Goal: Use online tool/utility: Utilize a website feature to perform a specific function

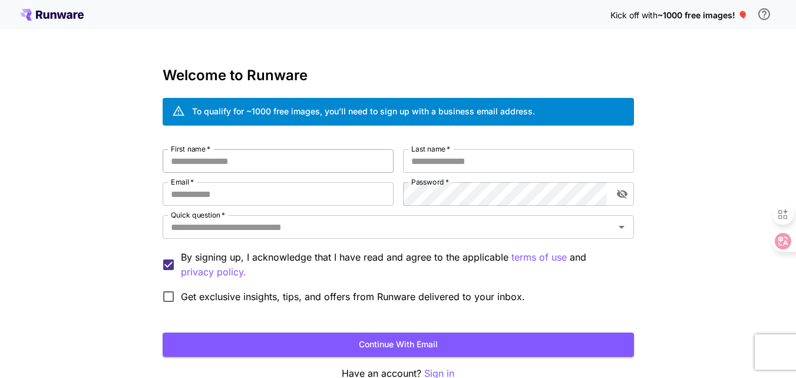
click at [215, 162] on input "First name   *" at bounding box center [278, 161] width 231 height 24
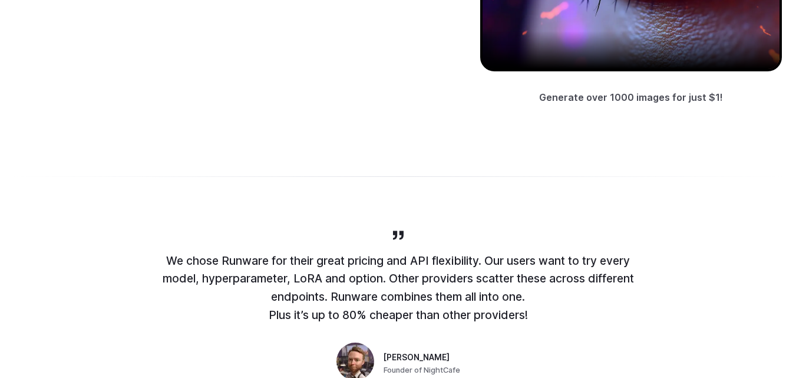
scroll to position [3, 0]
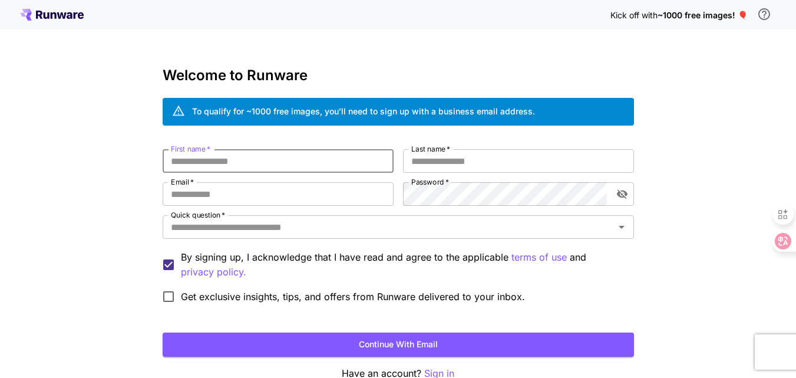
click at [272, 163] on input "First name   *" at bounding box center [278, 161] width 231 height 24
type input "*****"
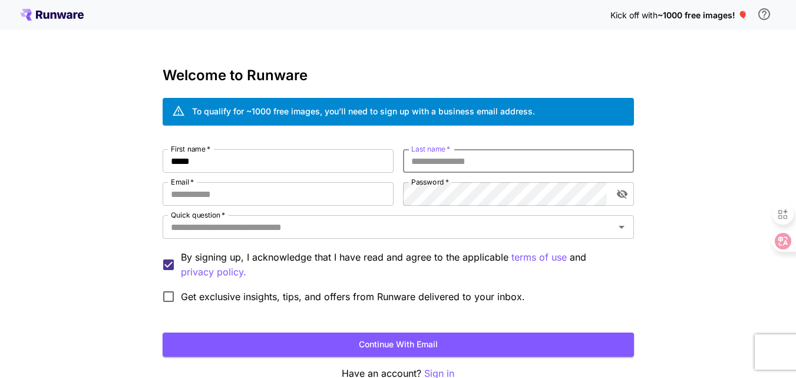
click at [424, 158] on input "Last name   *" at bounding box center [518, 161] width 231 height 24
type input "*****"
click at [247, 197] on input "Email   *" at bounding box center [278, 194] width 231 height 24
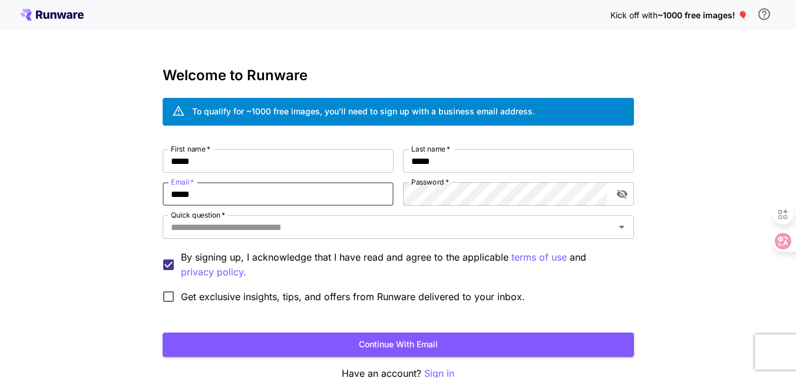
type input "**********"
click at [626, 190] on icon "toggle password visibility" at bounding box center [622, 194] width 12 height 12
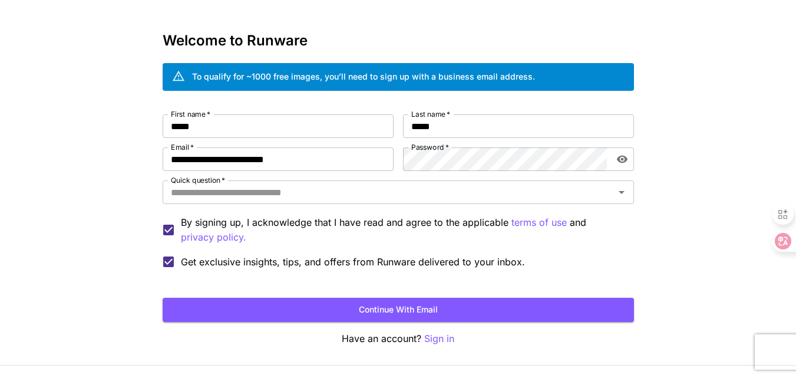
scroll to position [66, 0]
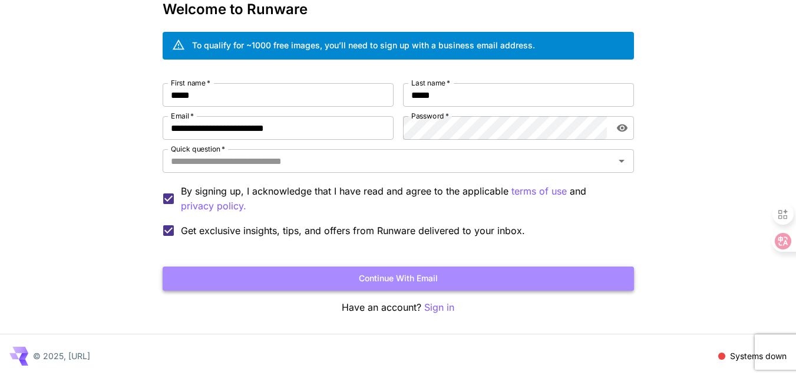
click at [416, 285] on button "Continue with email" at bounding box center [398, 278] width 471 height 24
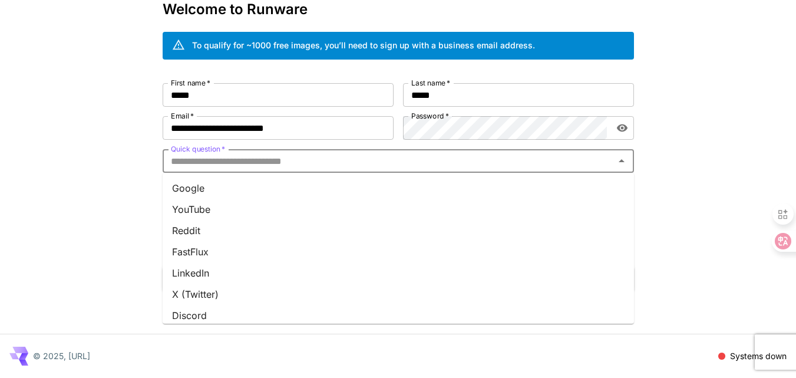
click at [298, 166] on input "Quick question   *" at bounding box center [388, 161] width 445 height 16
click at [234, 209] on li "YouTube" at bounding box center [398, 209] width 471 height 21
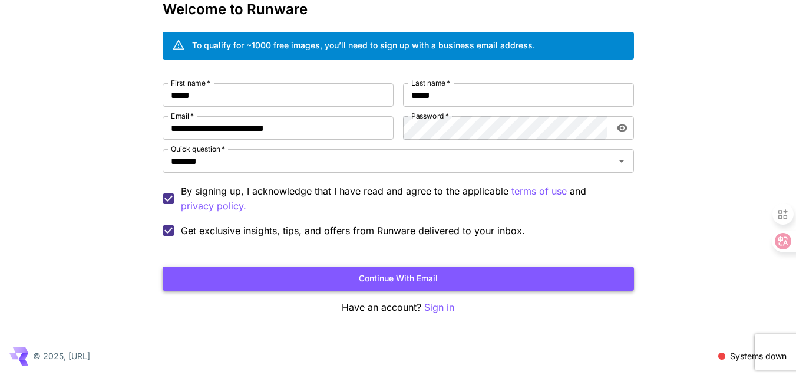
click at [401, 277] on button "Continue with email" at bounding box center [398, 278] width 471 height 24
click at [435, 275] on button "Continue with email" at bounding box center [398, 278] width 471 height 24
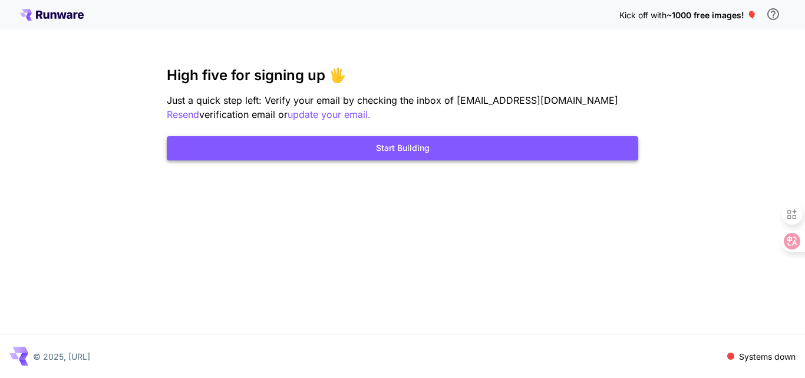
click at [368, 154] on button "Start Building" at bounding box center [402, 148] width 471 height 24
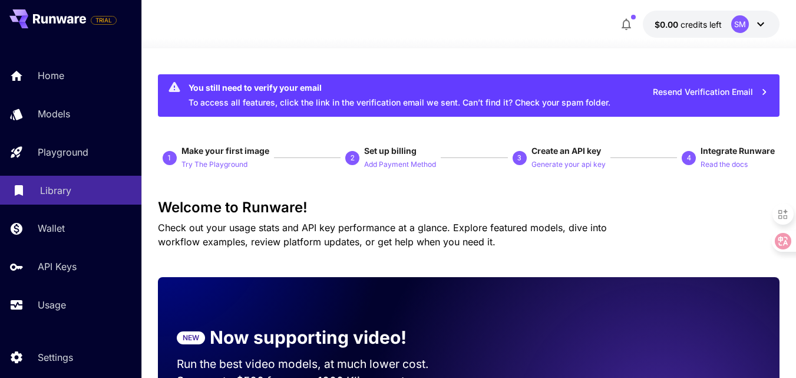
click at [54, 200] on link "Library" at bounding box center [70, 190] width 141 height 29
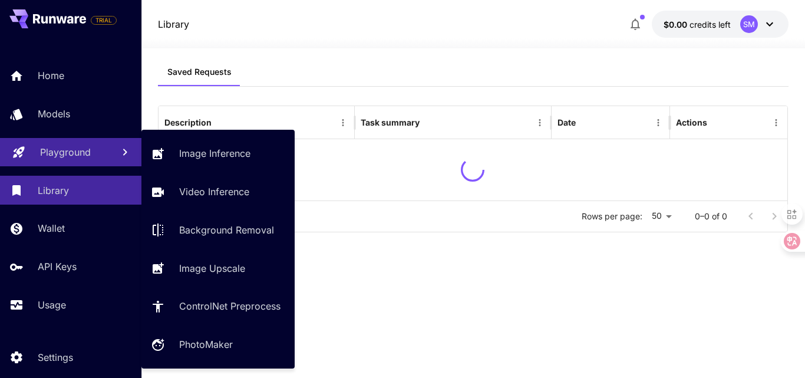
click at [70, 160] on link "Playground" at bounding box center [70, 152] width 141 height 29
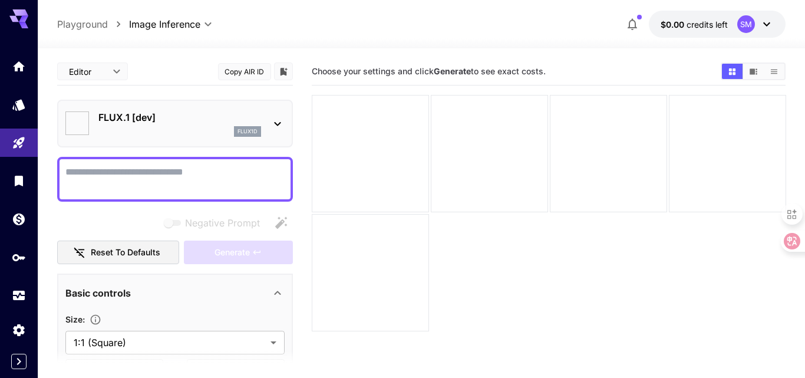
type input "**********"
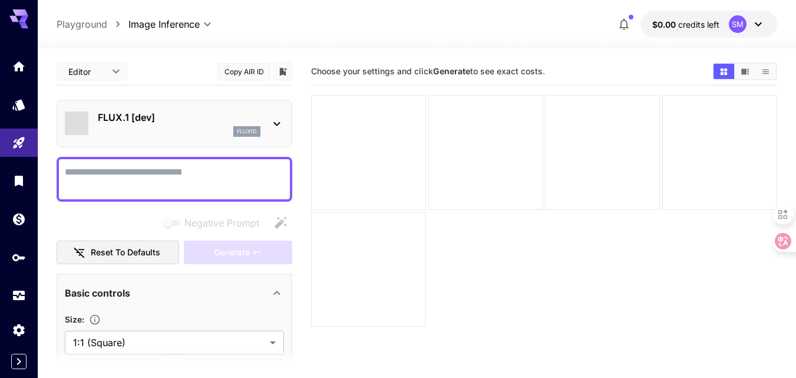
click at [273, 121] on icon at bounding box center [277, 124] width 14 height 14
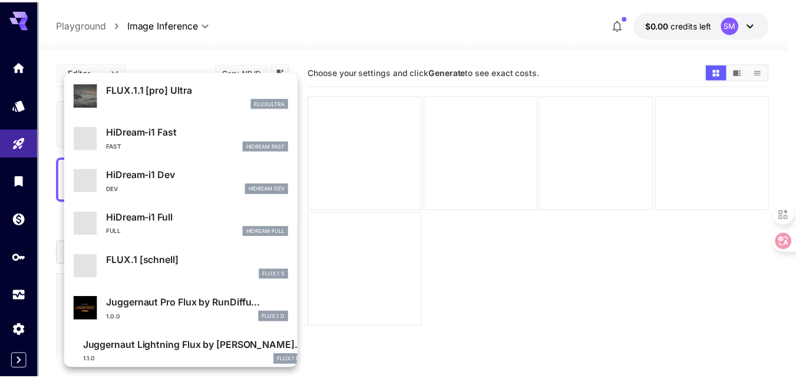
scroll to position [910, 0]
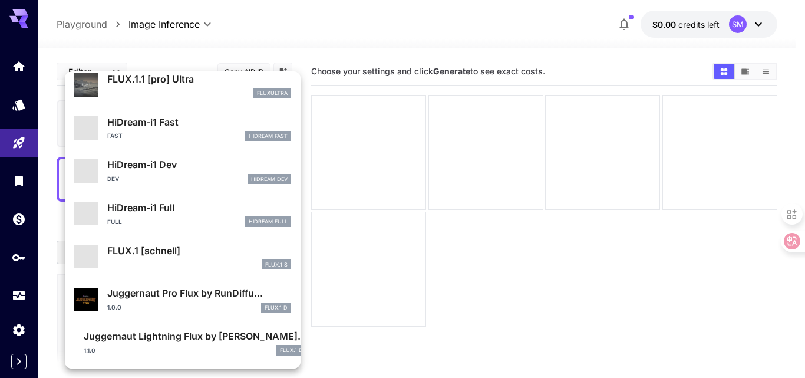
click at [313, 60] on div at bounding box center [402, 189] width 805 height 378
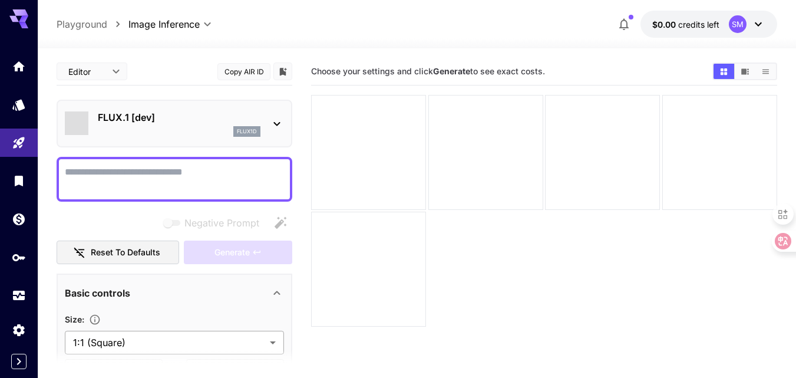
click at [104, 338] on body "**********" at bounding box center [398, 235] width 796 height 471
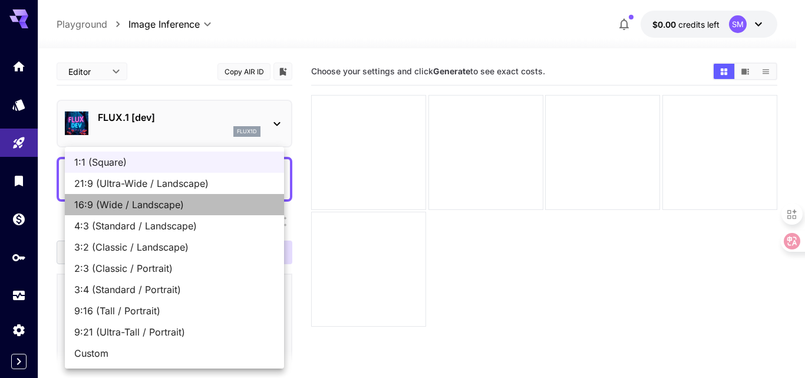
click at [114, 206] on span "16:9 (Wide / Landscape)" at bounding box center [174, 204] width 200 height 14
type input "**********"
type input "****"
type input "***"
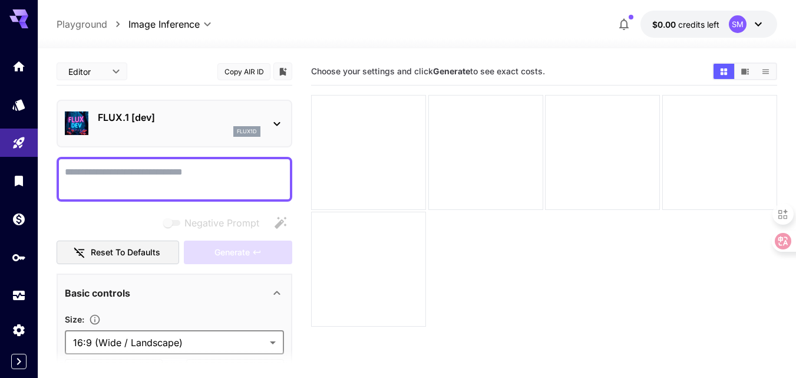
click at [130, 168] on textarea "Negative Prompt" at bounding box center [174, 179] width 219 height 28
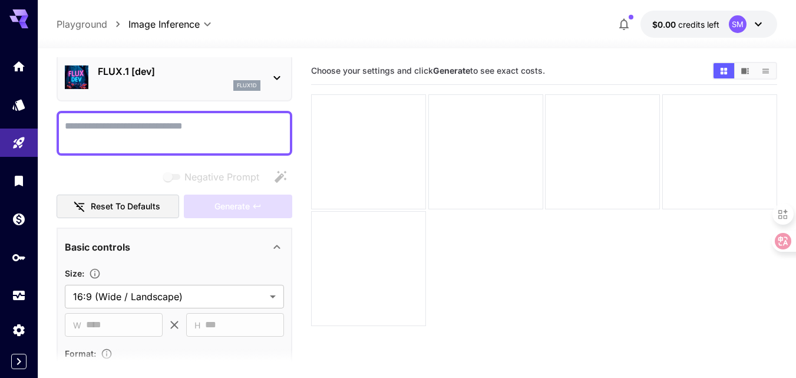
scroll to position [0, 0]
click at [97, 143] on textarea "Negative Prompt" at bounding box center [174, 134] width 219 height 28
paste textarea "**********"
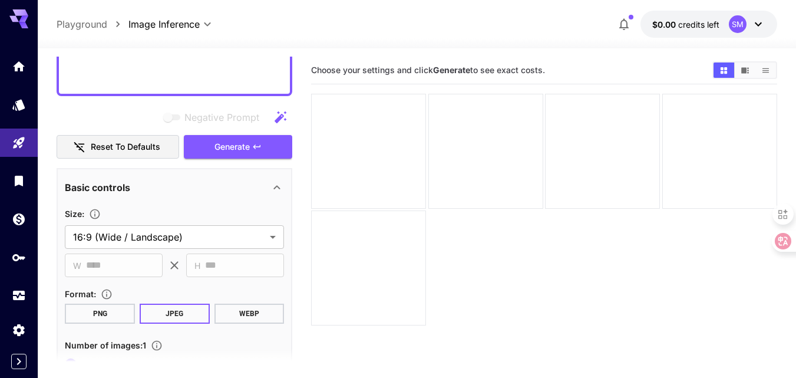
scroll to position [795, 0]
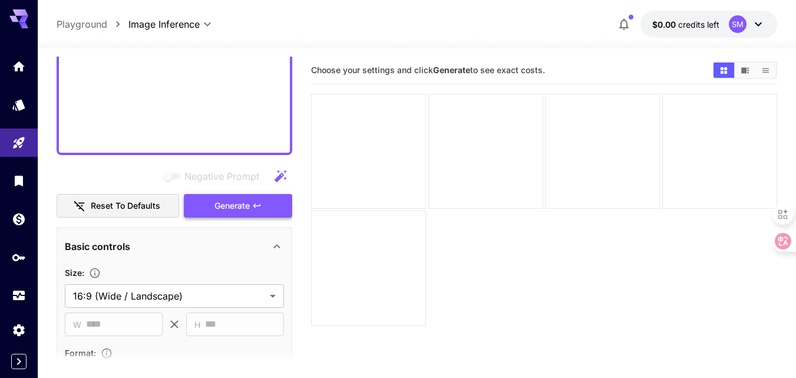
type textarea "**********"
click at [240, 203] on span "Generate" at bounding box center [231, 206] width 35 height 15
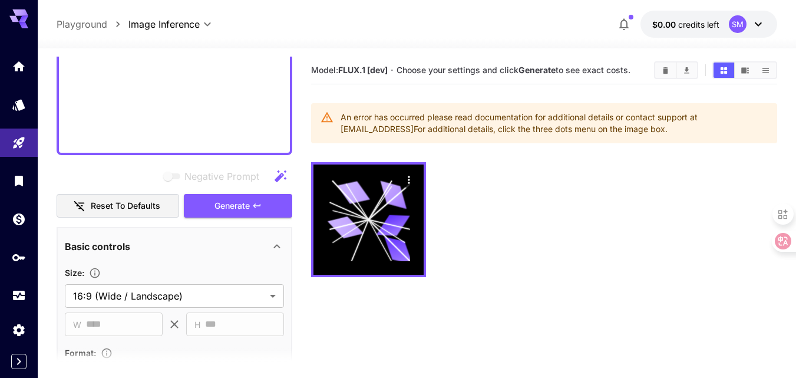
scroll to position [500, 0]
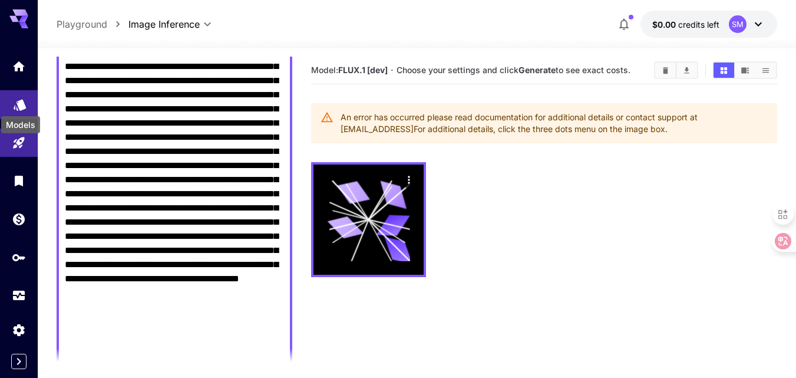
click at [18, 107] on icon "Models" at bounding box center [20, 101] width 14 height 14
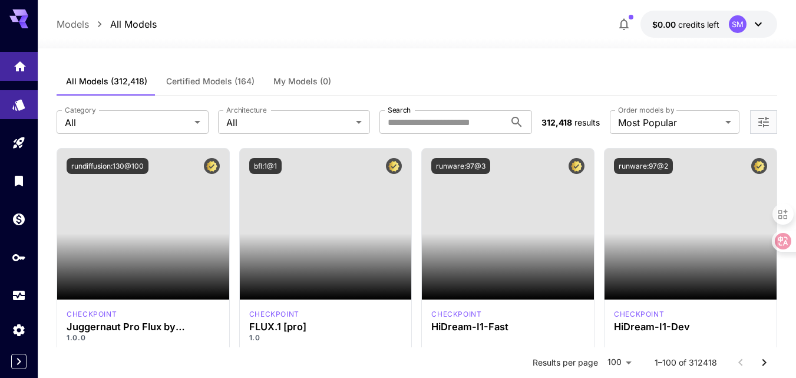
click at [11, 63] on link at bounding box center [19, 66] width 38 height 29
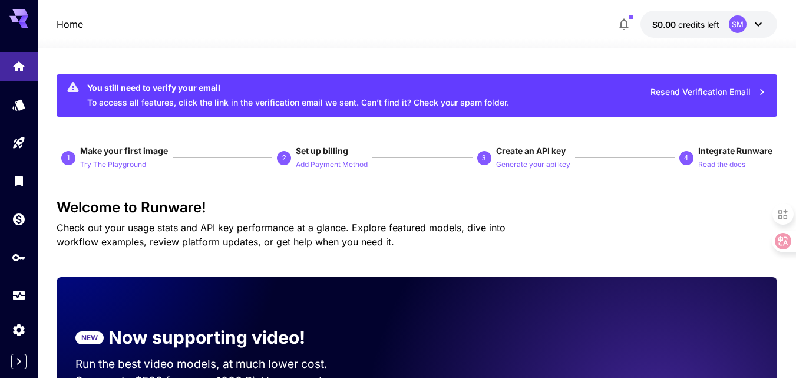
click at [761, 91] on icon "button" at bounding box center [762, 92] width 4 height 6
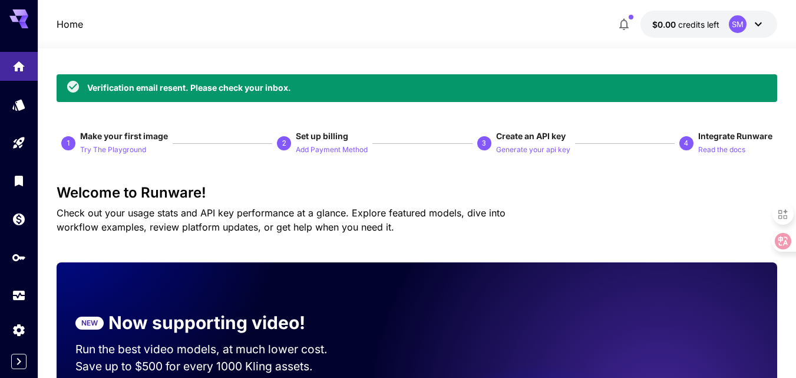
click at [154, 41] on div at bounding box center [417, 41] width 758 height 14
click at [25, 108] on icon "Models" at bounding box center [20, 101] width 14 height 14
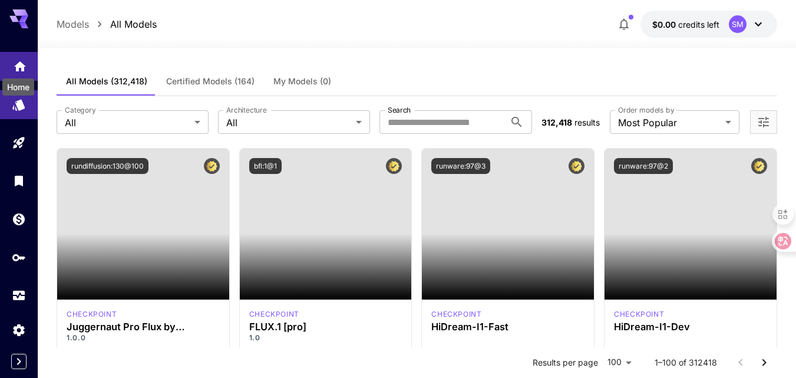
click at [17, 66] on icon "Home" at bounding box center [20, 63] width 12 height 10
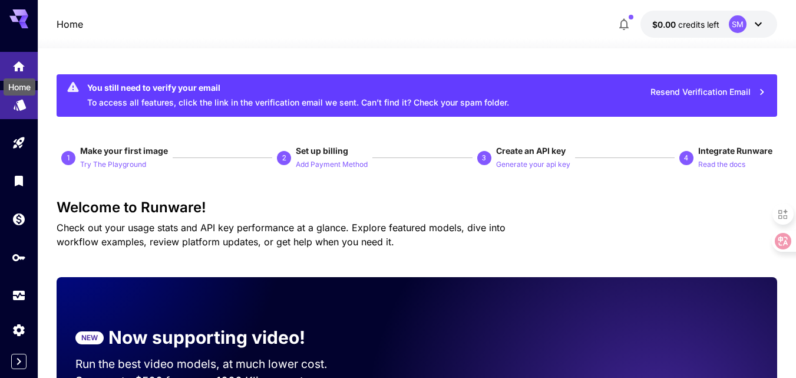
click at [19, 111] on link at bounding box center [19, 104] width 38 height 29
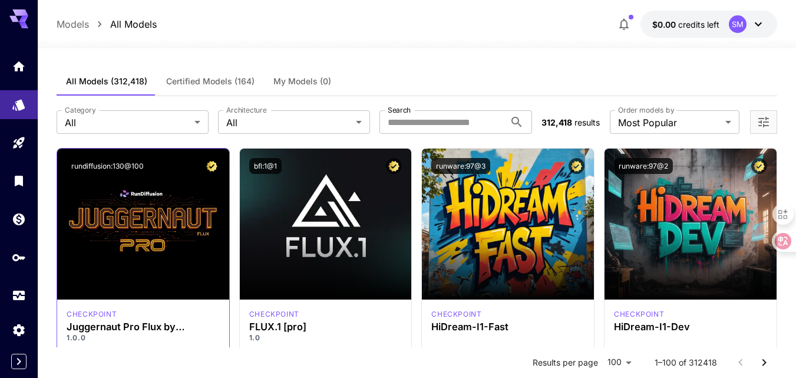
scroll to position [29, 0]
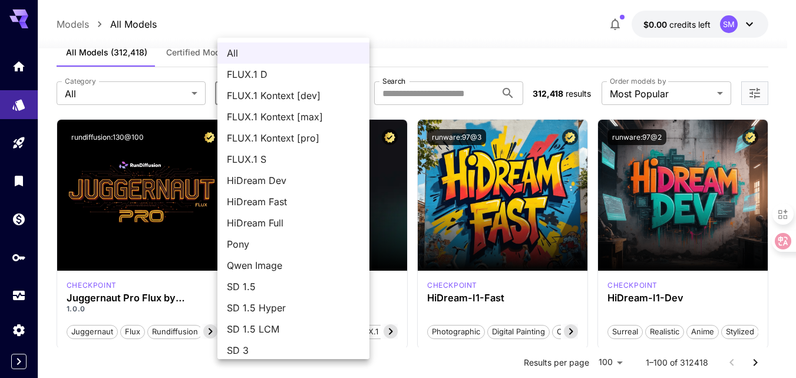
click at [363, 22] on div at bounding box center [398, 189] width 796 height 378
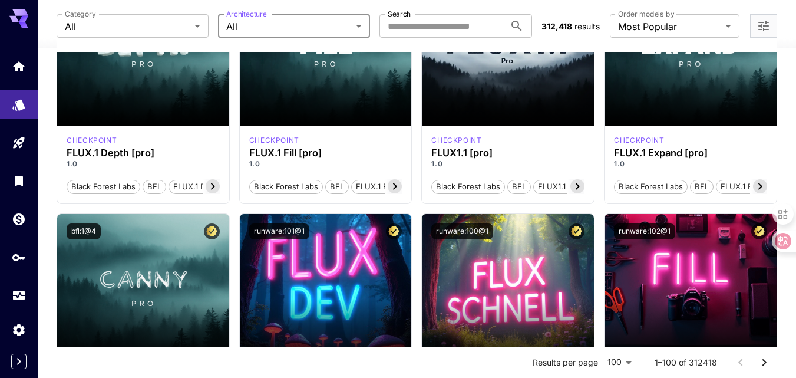
scroll to position [888, 0]
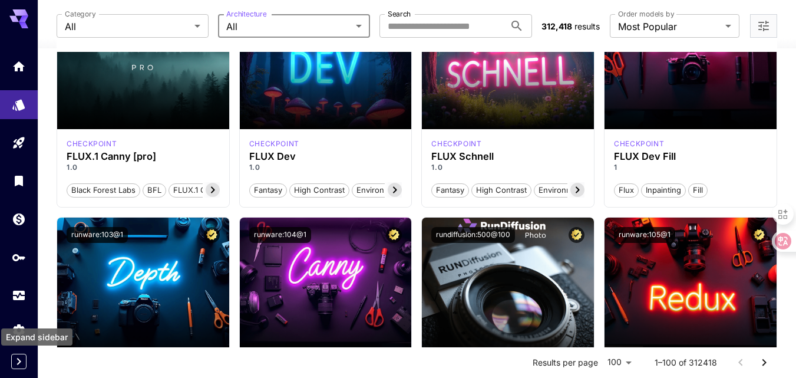
click at [18, 359] on icon "Expand sidebar" at bounding box center [19, 361] width 14 height 14
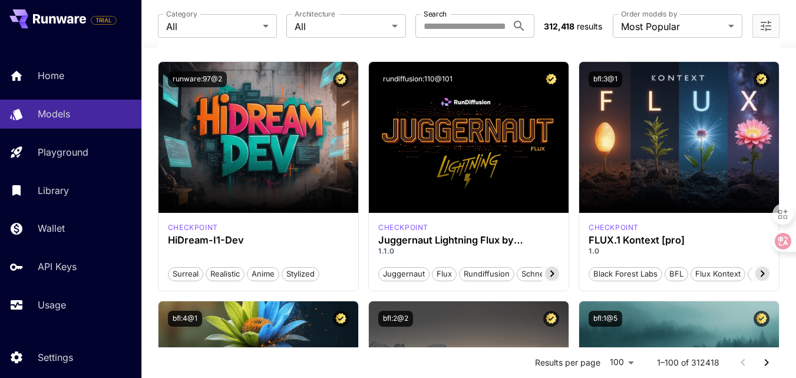
scroll to position [0, 0]
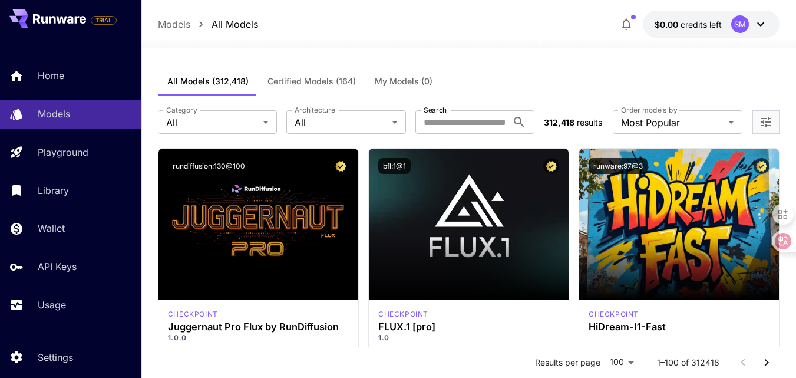
click at [200, 24] on icon "breadcrumb" at bounding box center [201, 24] width 12 height 12
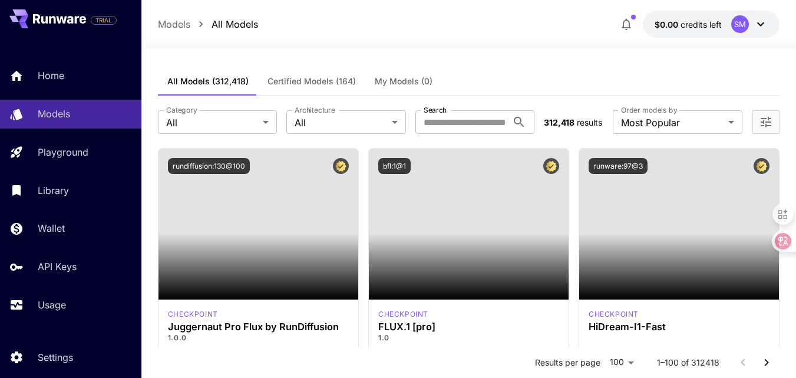
click at [256, 284] on div "Launch in Playground" at bounding box center [258, 223] width 200 height 151
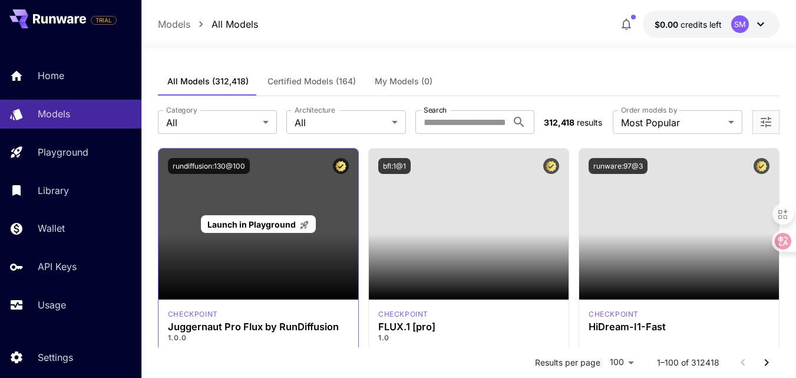
click at [257, 222] on span "Launch in Playground" at bounding box center [251, 224] width 88 height 10
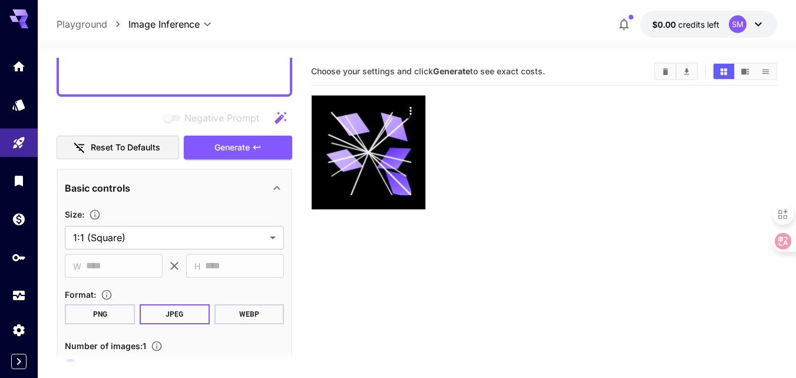
scroll to position [854, 0]
click at [207, 242] on body "**********" at bounding box center [398, 235] width 796 height 471
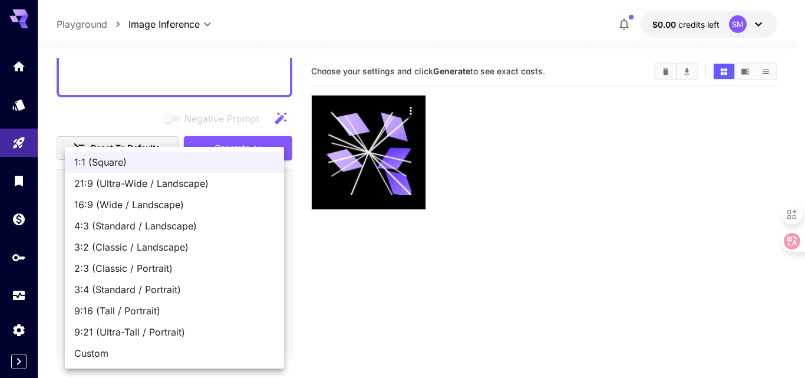
click at [125, 206] on span "16:9 (Wide / Landscape)" at bounding box center [174, 204] width 200 height 14
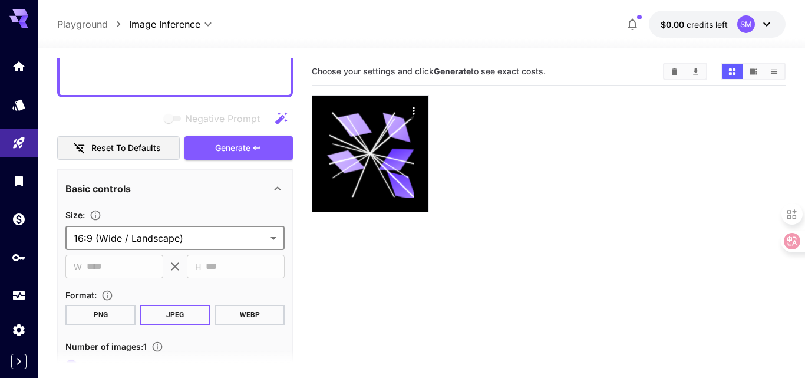
type input "**********"
type input "****"
type input "***"
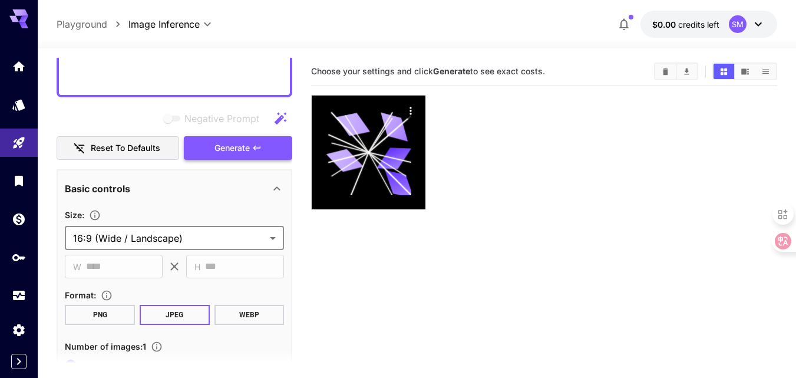
click at [230, 138] on button "Generate" at bounding box center [238, 148] width 108 height 24
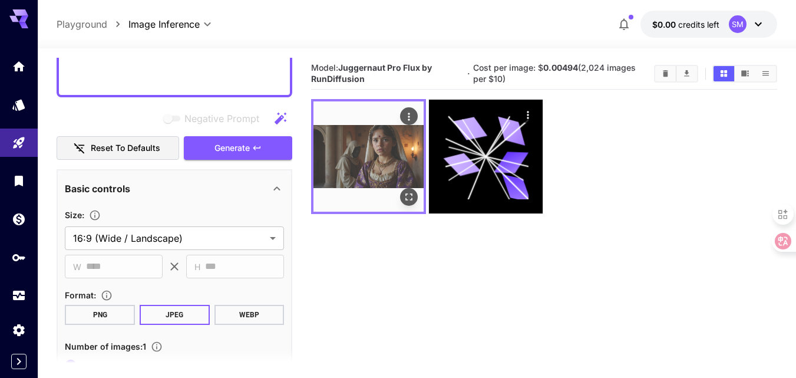
click at [371, 164] on img at bounding box center [368, 156] width 110 height 110
click at [409, 193] on icon "Open in fullscreen" at bounding box center [409, 197] width 12 height 12
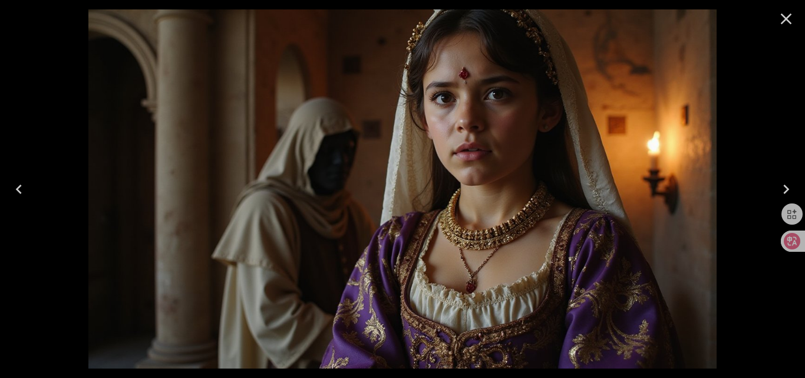
click at [785, 16] on icon "Close" at bounding box center [785, 18] width 19 height 19
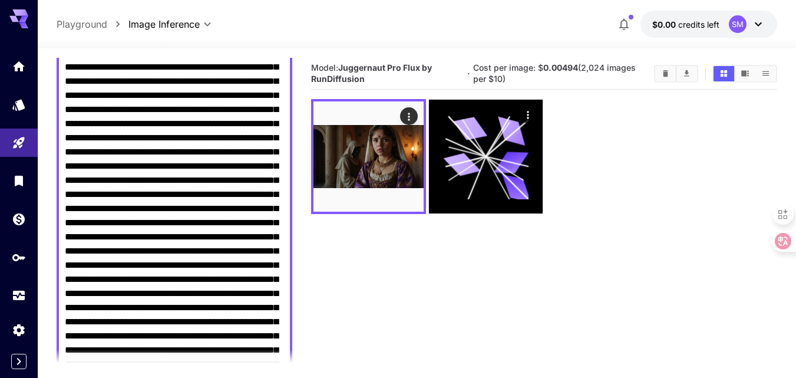
scroll to position [323, 0]
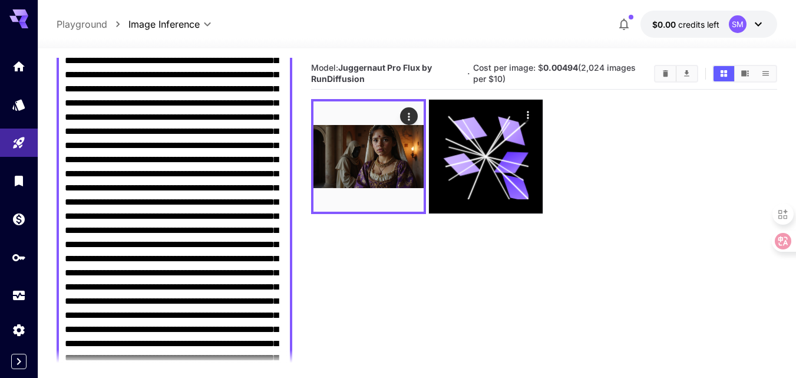
click at [333, 279] on section "Model: Juggernaut Pro Flux by RunDiffusion · Cost per image: $ 0.00494 (2,024 i…" at bounding box center [544, 247] width 466 height 378
click at [188, 154] on textarea "Negative Prompt" at bounding box center [174, 231] width 219 height 778
paste textarea "**********"
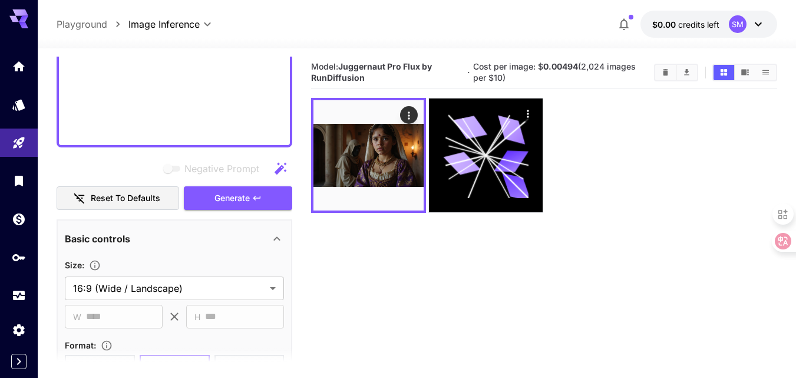
scroll to position [882, 0]
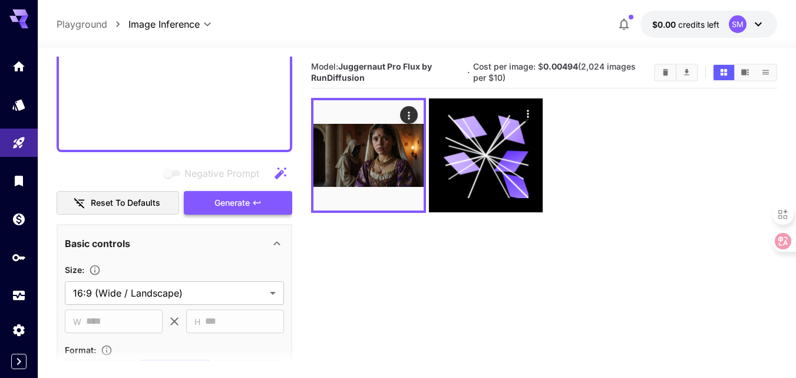
click at [239, 203] on span "Generate" at bounding box center [231, 203] width 35 height 15
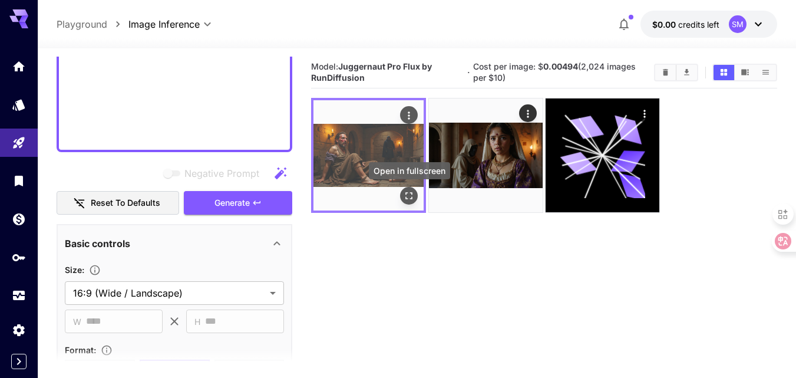
click at [406, 196] on icon "Open in fullscreen" at bounding box center [409, 196] width 12 height 12
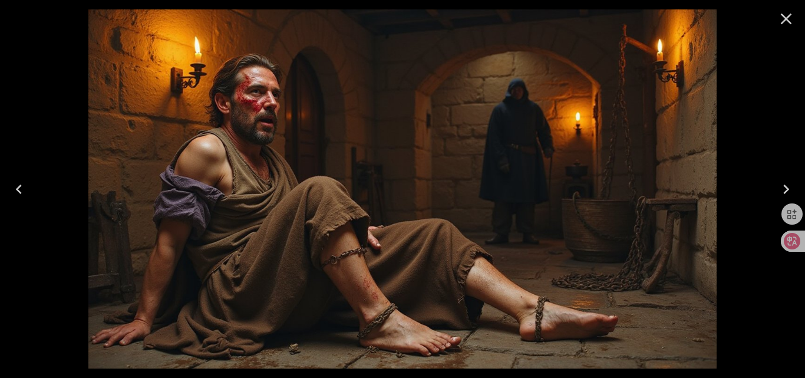
click at [784, 19] on icon "Close" at bounding box center [785, 18] width 19 height 19
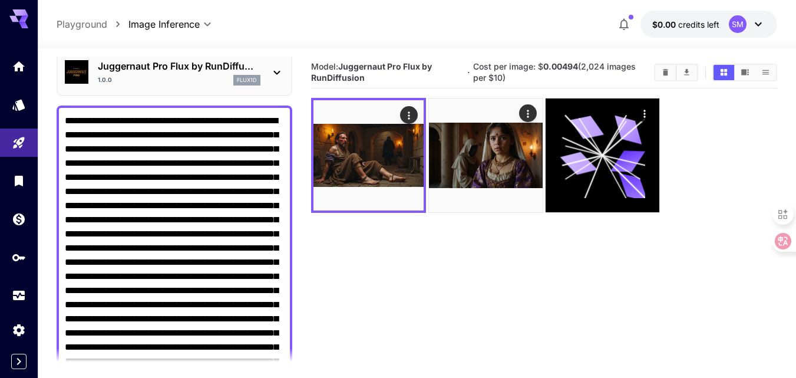
scroll to position [0, 0]
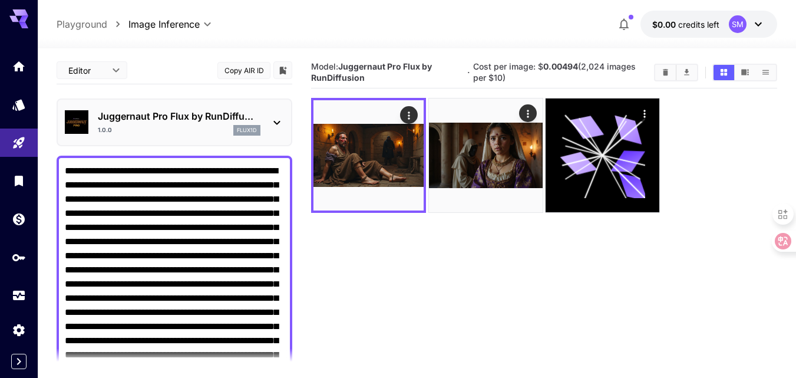
drag, startPoint x: 210, startPoint y: 135, endPoint x: 14, endPoint y: 32, distance: 221.9
click at [14, 32] on div "**********" at bounding box center [398, 234] width 796 height 471
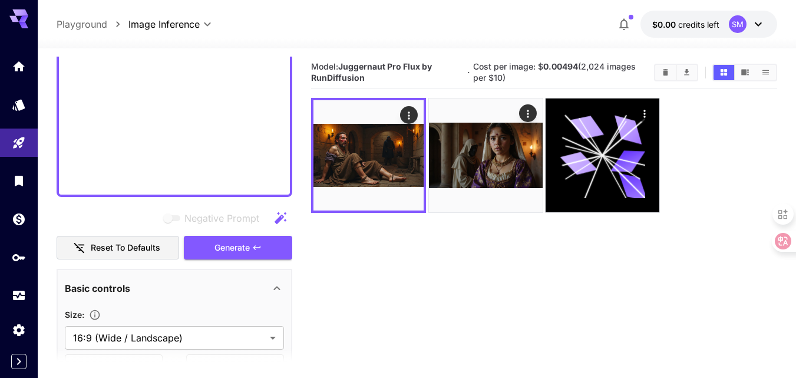
scroll to position [943, 0]
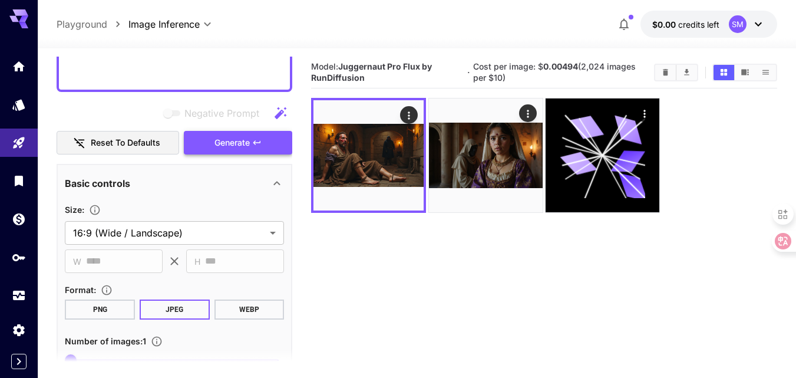
click at [233, 146] on span "Generate" at bounding box center [231, 142] width 35 height 15
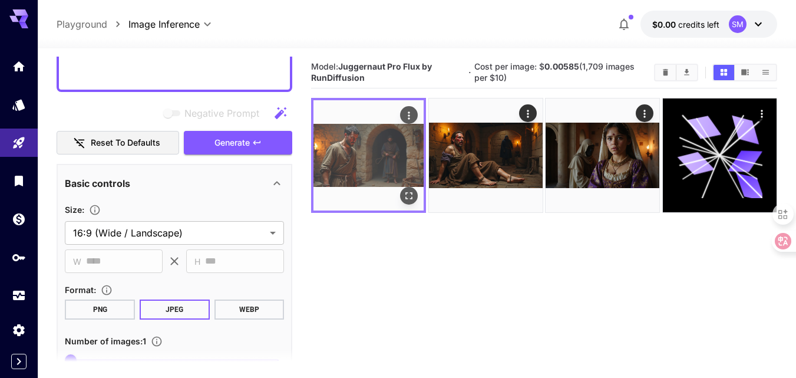
click at [409, 192] on icon "Open in fullscreen" at bounding box center [409, 196] width 12 height 12
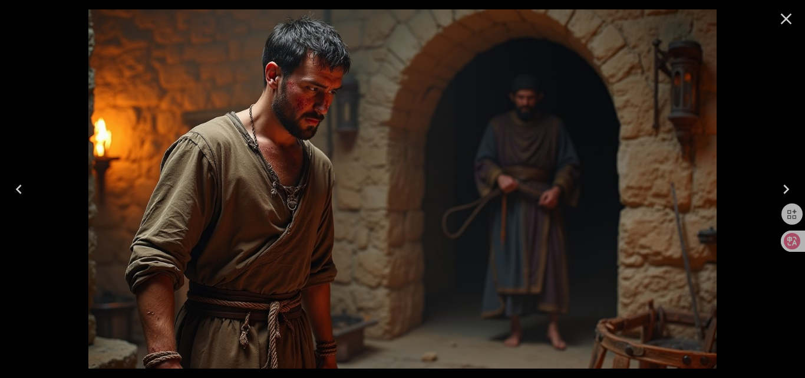
click at [785, 17] on icon "Close" at bounding box center [786, 19] width 11 height 11
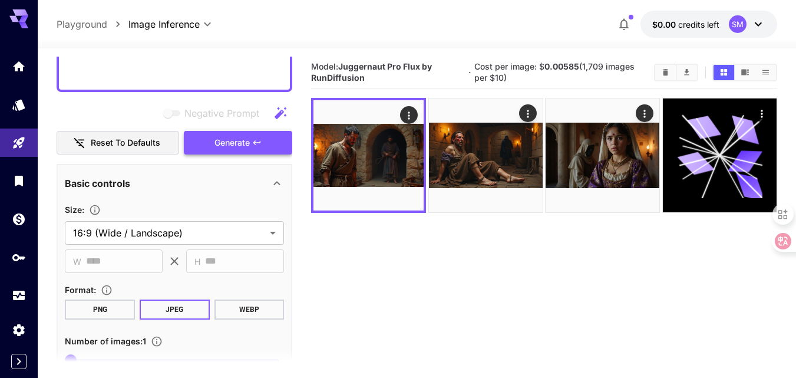
click at [250, 148] on span "Generate" at bounding box center [231, 142] width 35 height 15
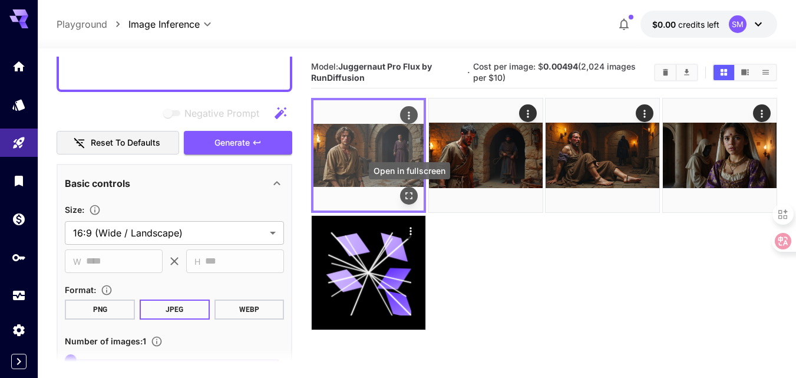
click at [409, 197] on icon "Open in fullscreen" at bounding box center [409, 196] width 12 height 12
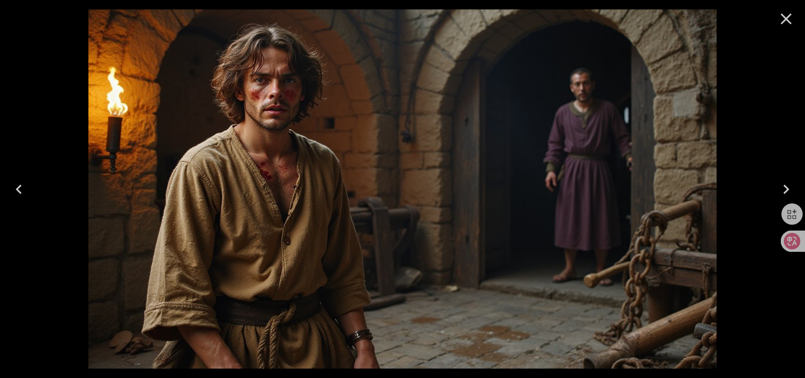
click at [782, 18] on icon "Close" at bounding box center [785, 18] width 19 height 19
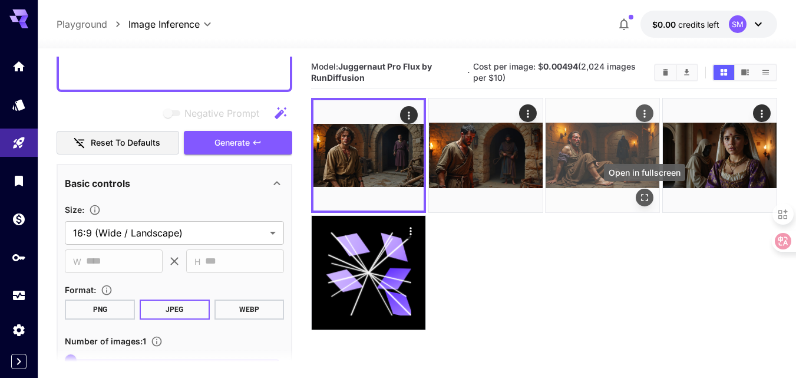
click at [644, 199] on icon "Open in fullscreen" at bounding box center [645, 198] width 12 height 12
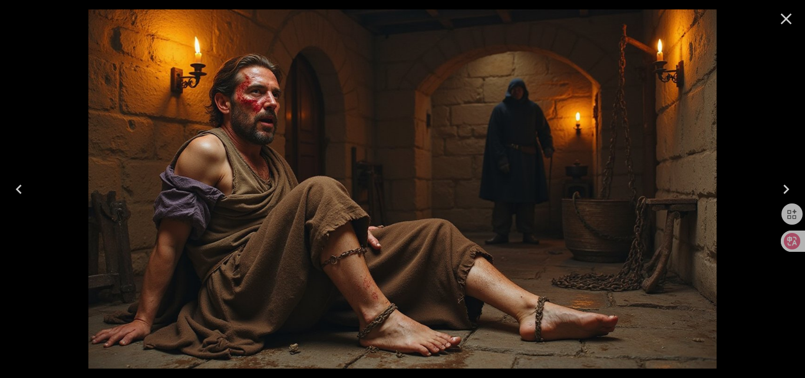
click at [784, 18] on icon "Close" at bounding box center [786, 19] width 11 height 11
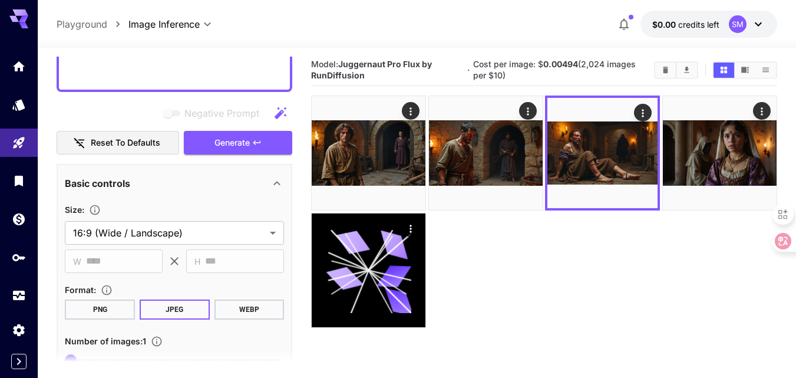
scroll to position [0, 0]
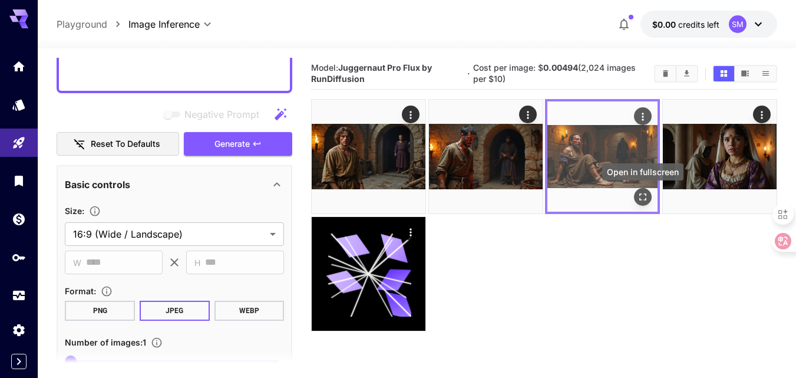
click at [641, 199] on icon "Open in fullscreen" at bounding box center [643, 197] width 12 height 12
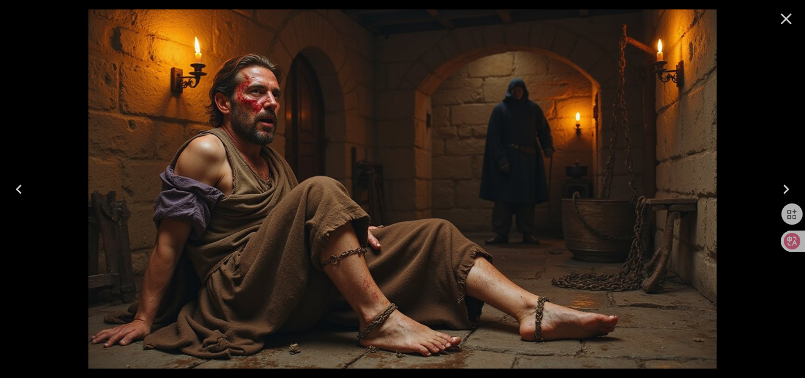
click at [783, 21] on icon "Close" at bounding box center [786, 19] width 11 height 11
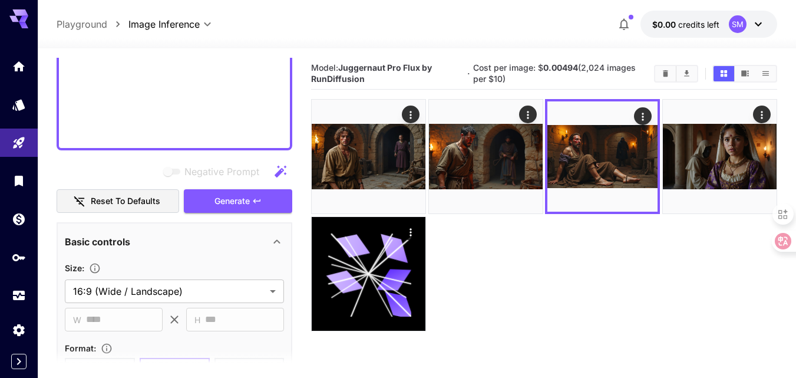
scroll to position [884, 0]
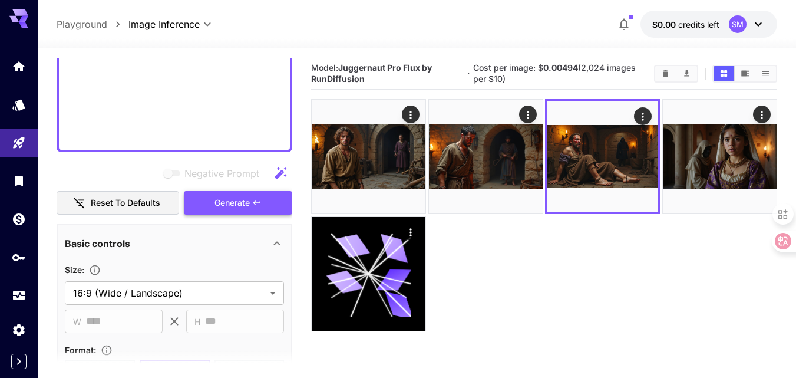
click at [237, 197] on span "Generate" at bounding box center [231, 203] width 35 height 15
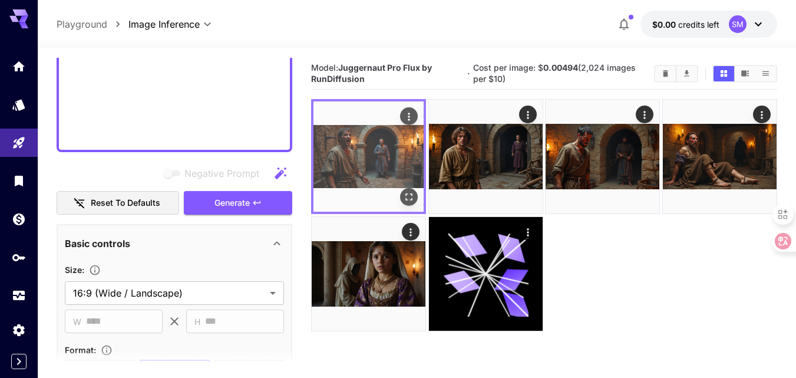
click at [372, 169] on img at bounding box center [368, 156] width 110 height 110
click at [409, 198] on icon "Open in fullscreen" at bounding box center [409, 197] width 12 height 12
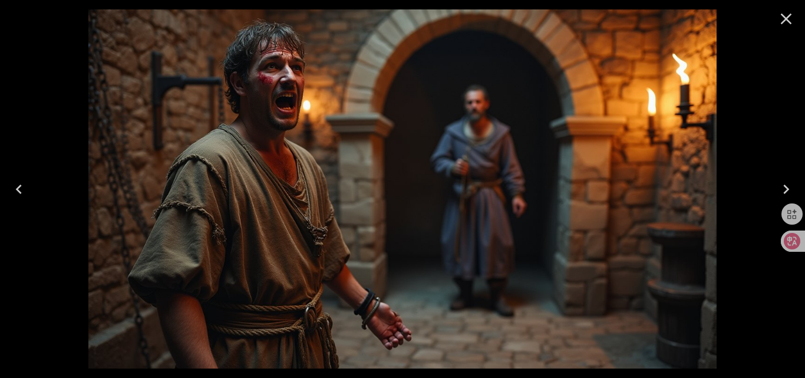
click at [785, 21] on icon "Close" at bounding box center [785, 18] width 19 height 19
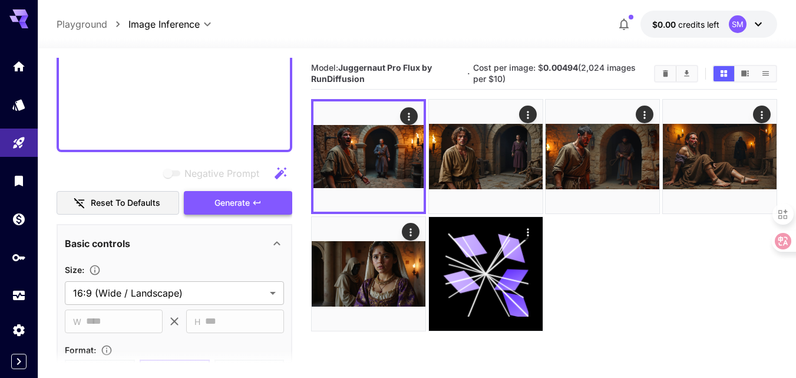
click at [246, 197] on span "Generate" at bounding box center [231, 203] width 35 height 15
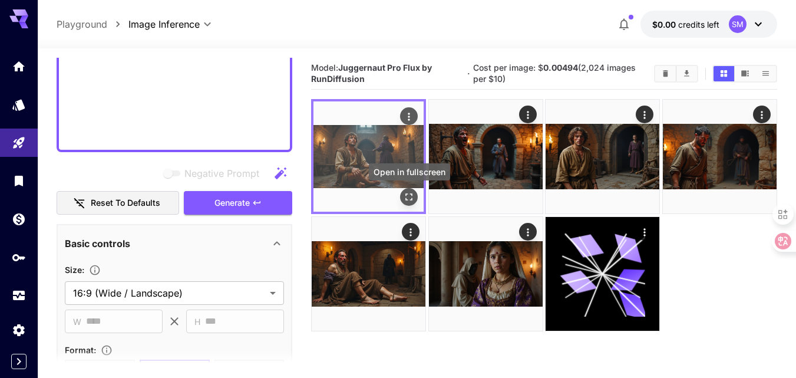
click at [405, 196] on icon "Open in fullscreen" at bounding box center [409, 197] width 12 height 12
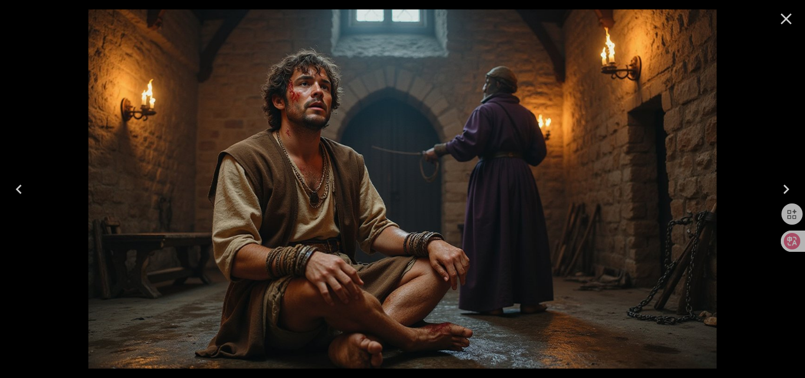
click at [789, 21] on icon "Close" at bounding box center [785, 18] width 19 height 19
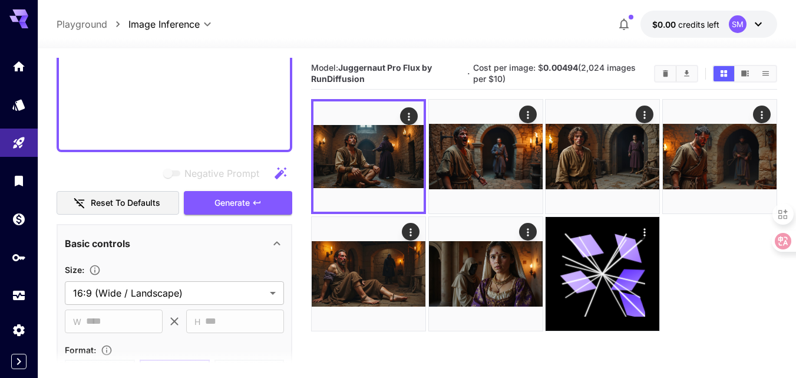
paste textarea "**********"
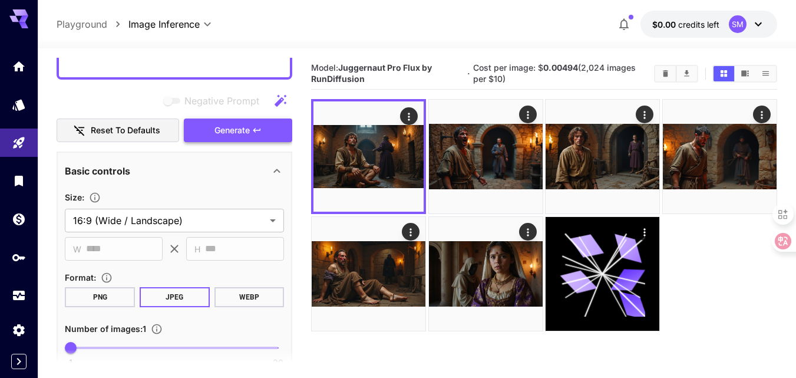
click at [243, 129] on span "Generate" at bounding box center [231, 130] width 35 height 15
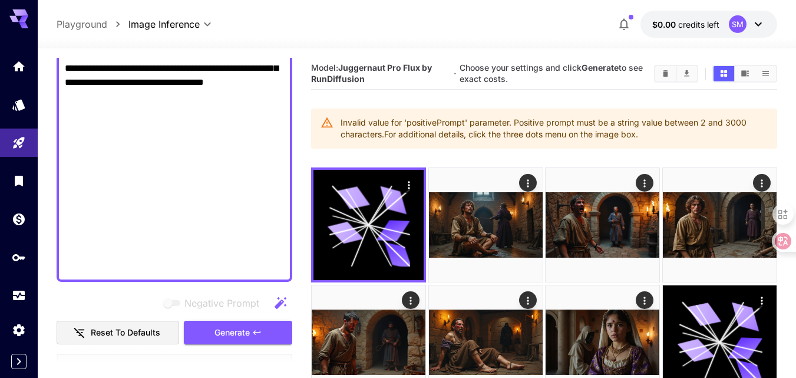
scroll to position [884, 0]
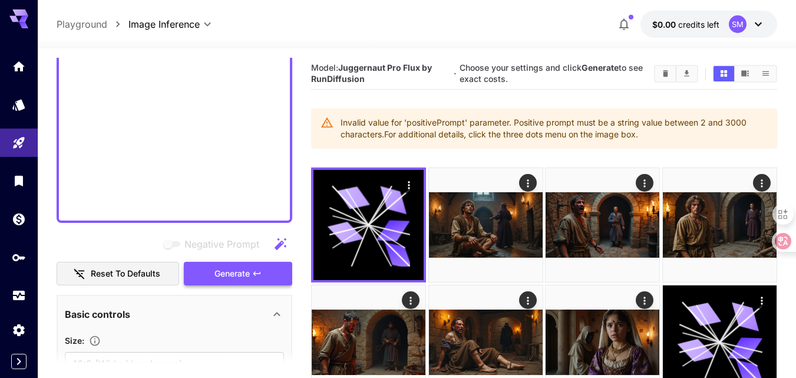
click at [233, 265] on button "Generate" at bounding box center [238, 274] width 108 height 24
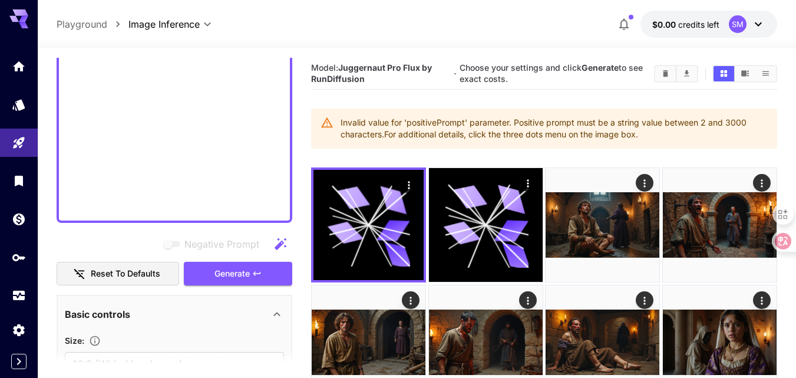
click at [213, 276] on button "Generate" at bounding box center [238, 274] width 108 height 24
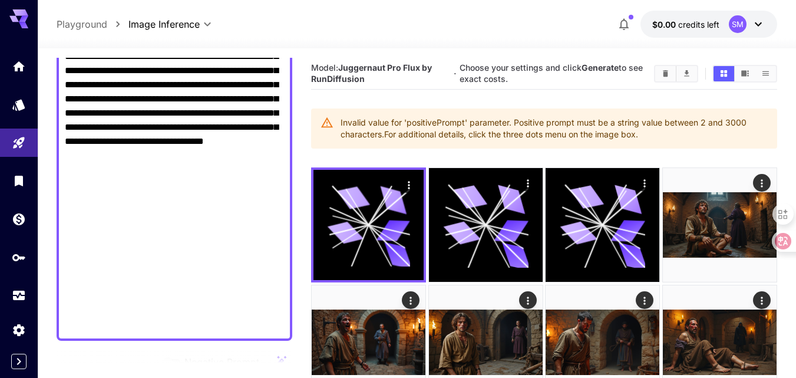
scroll to position [825, 0]
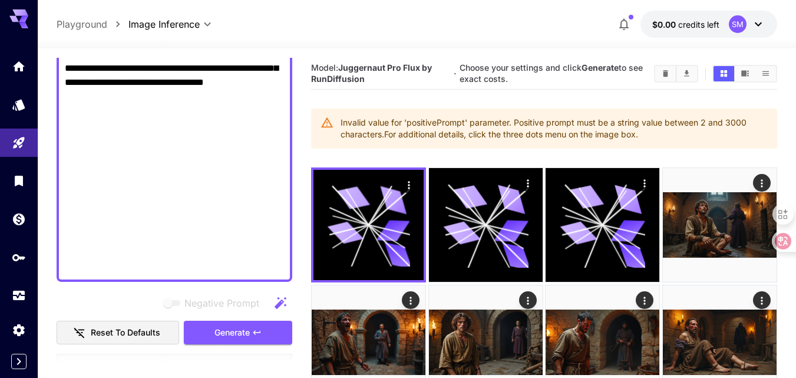
drag, startPoint x: 158, startPoint y: 164, endPoint x: 200, endPoint y: 182, distance: 45.1
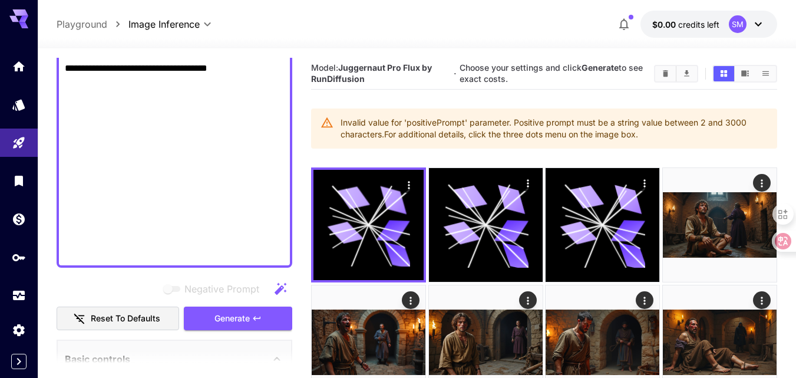
scroll to position [928, 0]
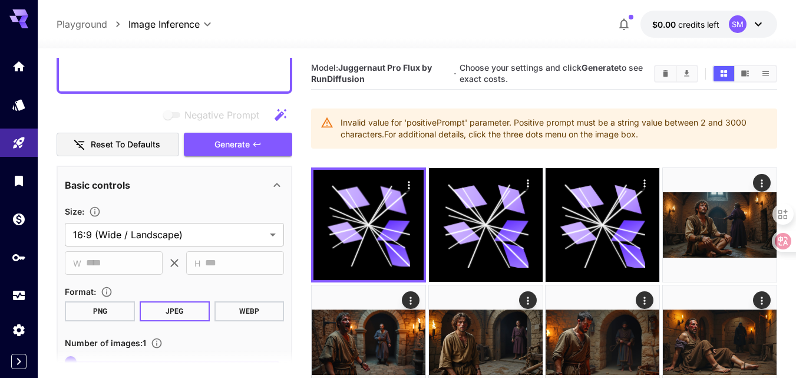
type textarea "**********"
click at [210, 140] on button "Generate" at bounding box center [238, 145] width 108 height 24
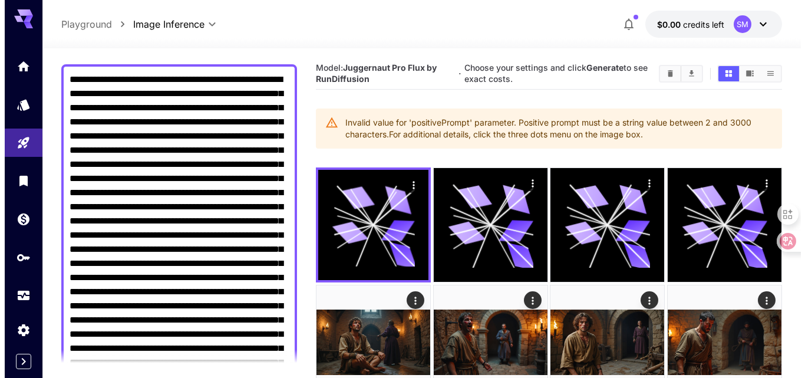
scroll to position [0, 0]
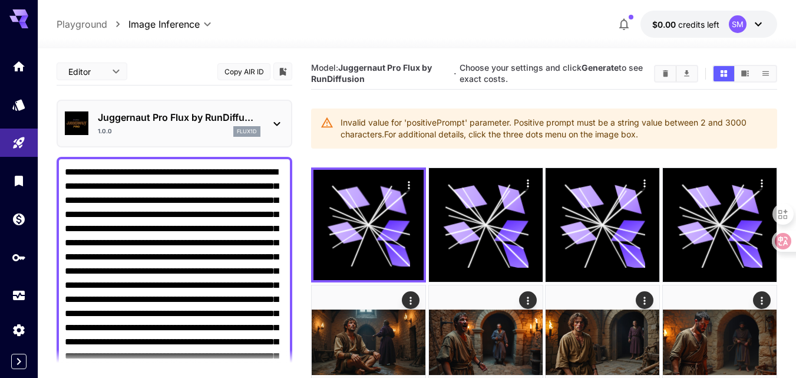
drag, startPoint x: 171, startPoint y: 257, endPoint x: 55, endPoint y: 167, distance: 146.6
click at [55, 167] on section "**********" at bounding box center [417, 300] width 758 height 504
click at [272, 117] on icon at bounding box center [277, 124] width 14 height 14
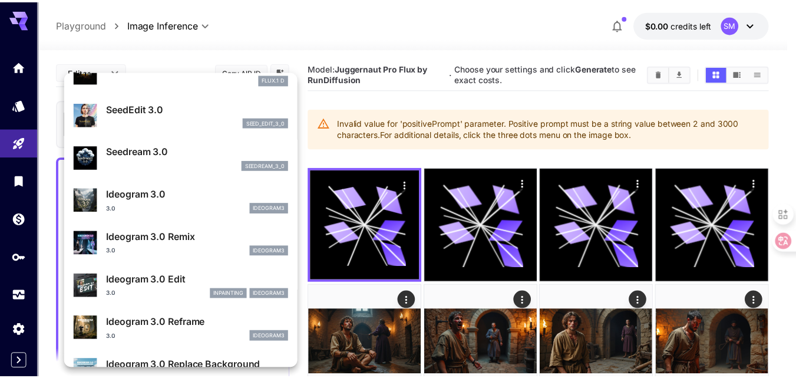
scroll to position [177, 0]
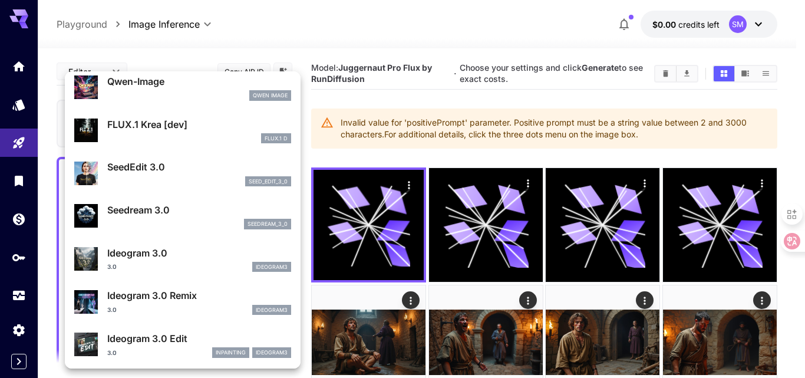
click at [134, 263] on div "3.0 ideogram3" at bounding box center [199, 267] width 184 height 11
type input "**********"
type input "****"
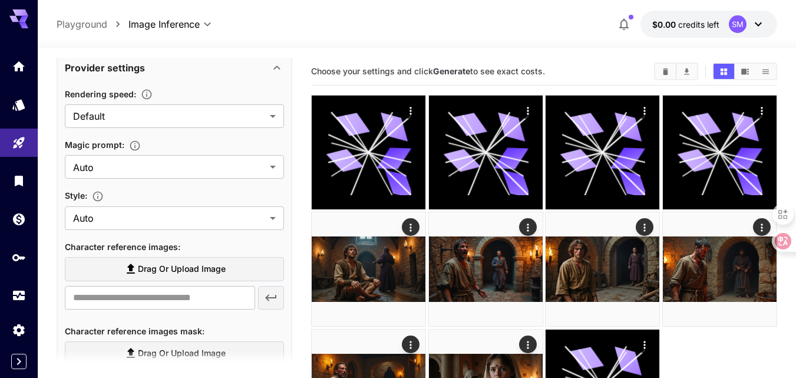
scroll to position [1119, 0]
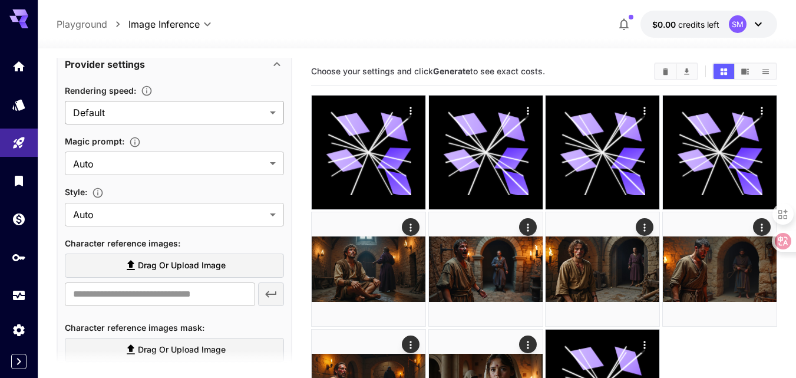
click at [269, 111] on body "**********" at bounding box center [398, 239] width 796 height 479
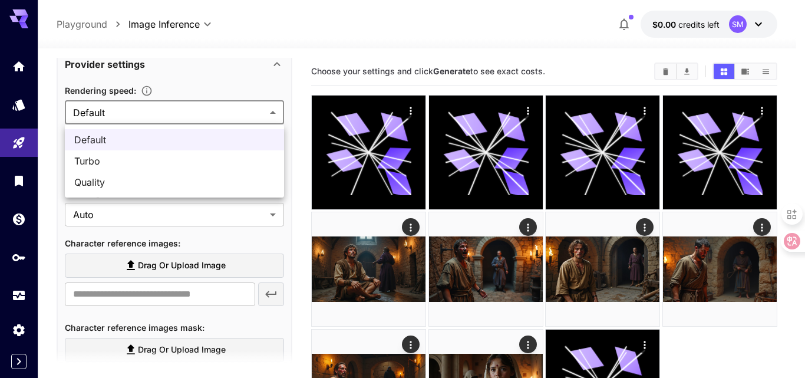
click at [269, 111] on div at bounding box center [402, 189] width 805 height 378
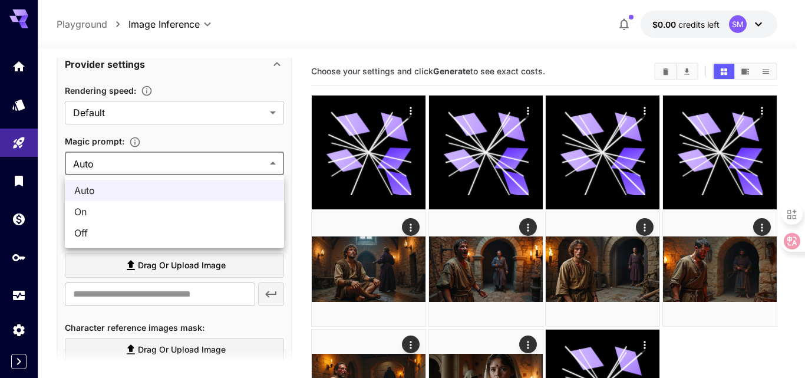
click at [269, 163] on body "**********" at bounding box center [402, 239] width 805 height 479
click at [269, 163] on div at bounding box center [402, 189] width 805 height 378
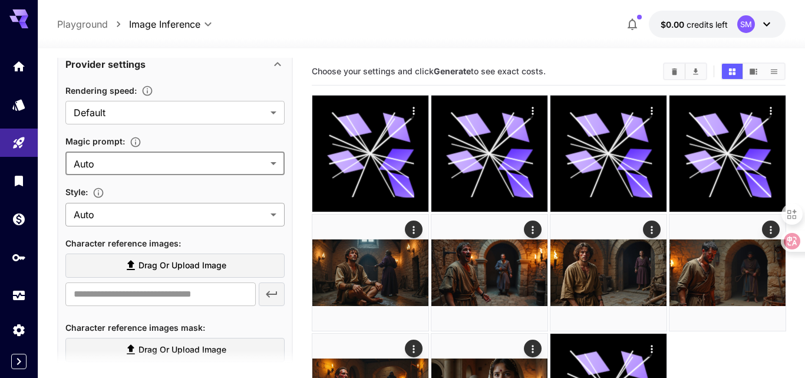
click at [229, 214] on body "**********" at bounding box center [402, 242] width 805 height 485
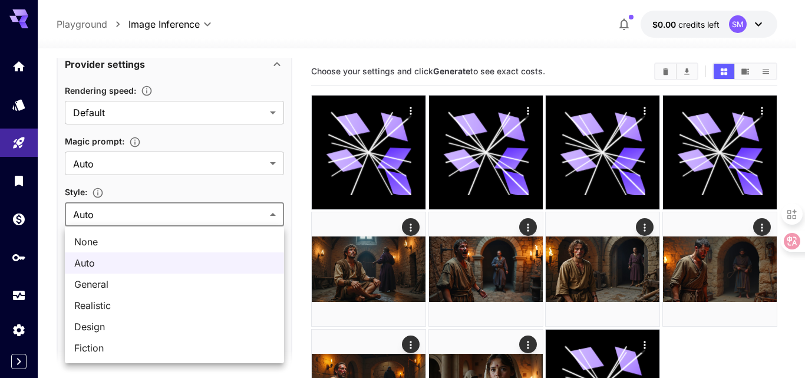
click at [229, 214] on div at bounding box center [402, 189] width 805 height 378
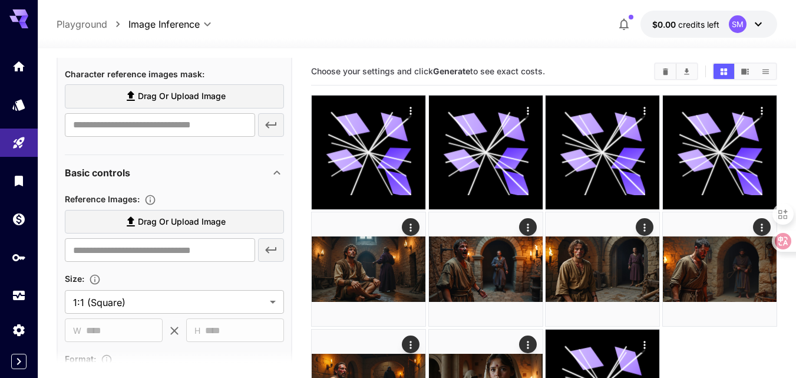
scroll to position [1473, 0]
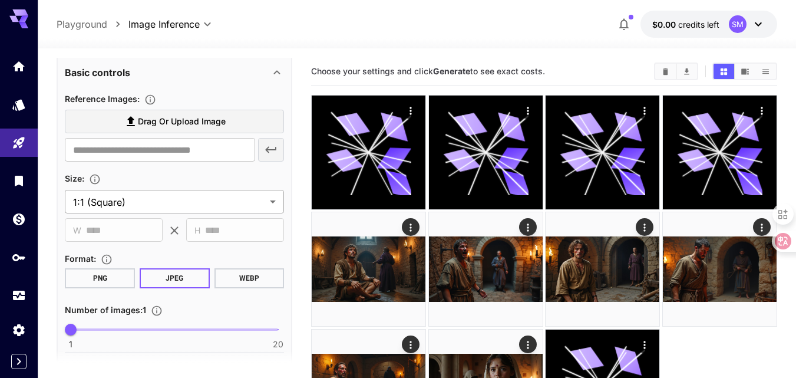
click at [223, 200] on body "**********" at bounding box center [398, 239] width 796 height 479
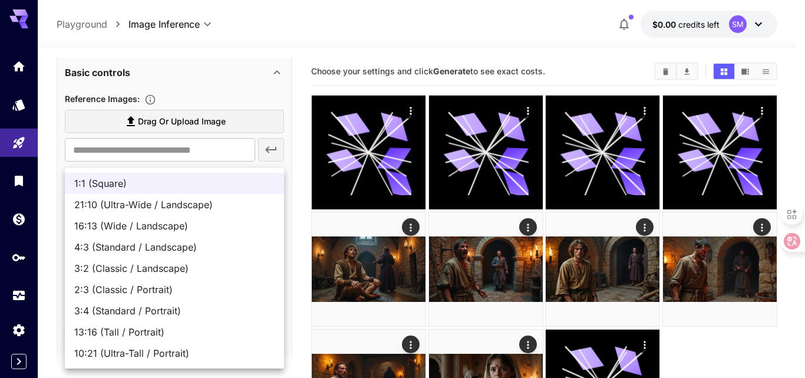
click at [185, 227] on span "16:13 (Wide / Landscape)" at bounding box center [174, 226] width 200 height 14
type input "**********"
type input "***"
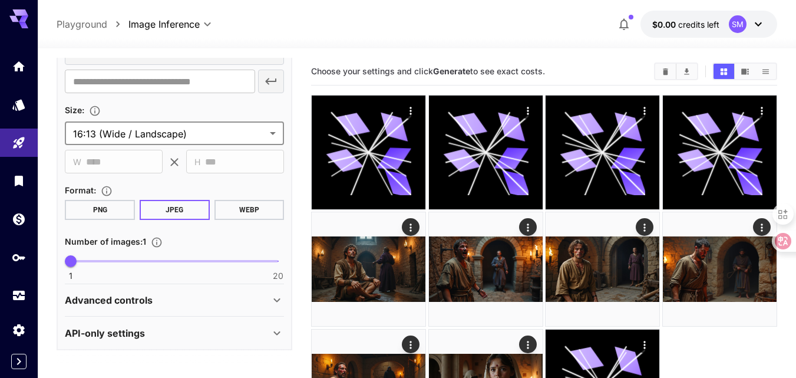
scroll to position [1542, 0]
type input "*"
drag, startPoint x: 69, startPoint y: 262, endPoint x: 93, endPoint y: 264, distance: 24.3
click at [93, 264] on span "3" at bounding box center [93, 260] width 12 height 12
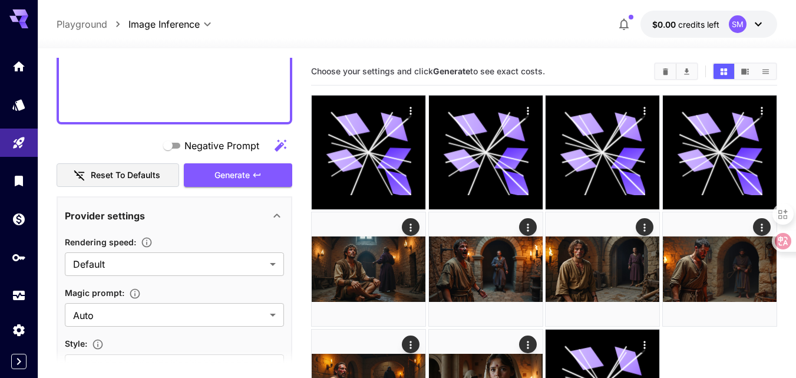
scroll to position [953, 0]
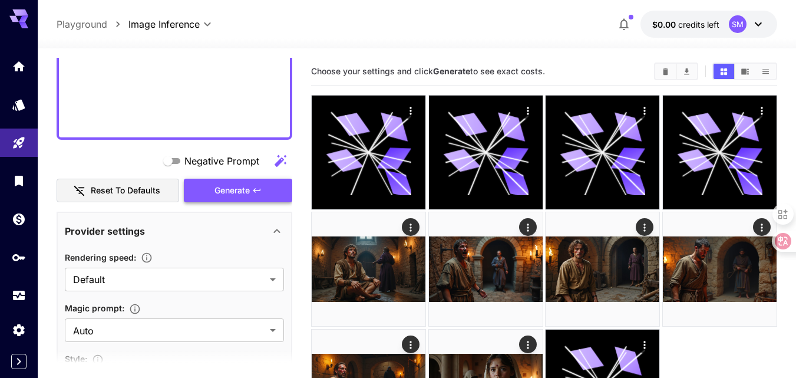
click at [229, 189] on span "Generate" at bounding box center [231, 190] width 35 height 15
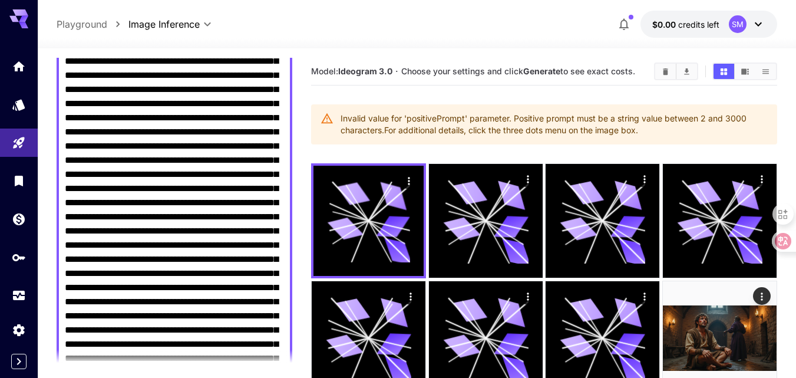
scroll to position [305, 0]
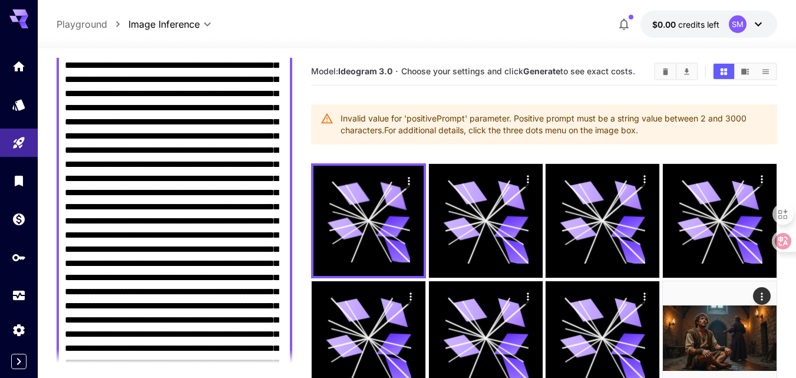
click at [207, 130] on textarea "Negative Prompt" at bounding box center [174, 319] width 219 height 919
paste textarea
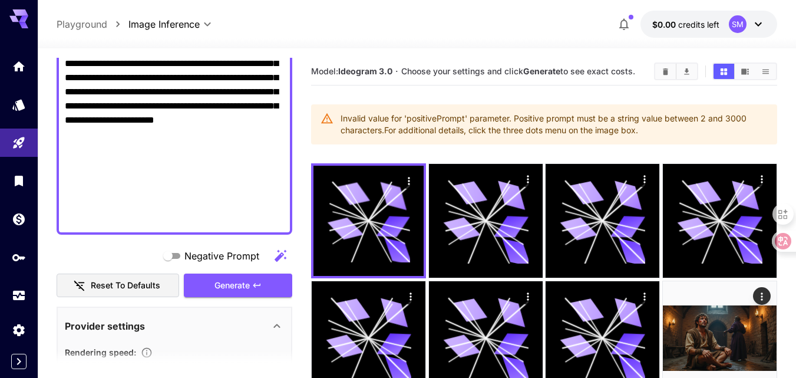
scroll to position [540, 0]
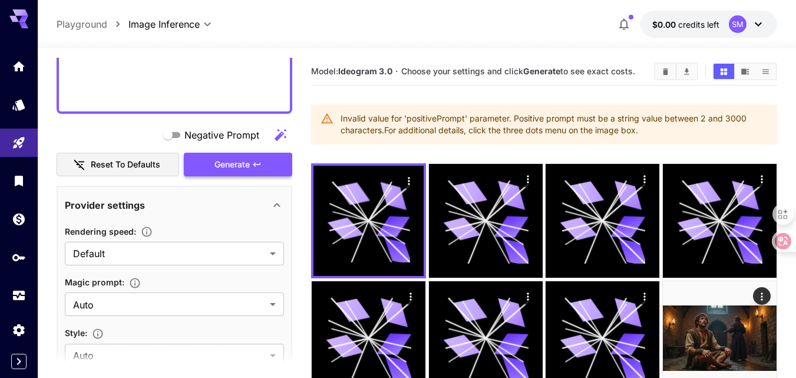
type textarea "**********"
click at [235, 165] on span "Generate" at bounding box center [231, 164] width 35 height 15
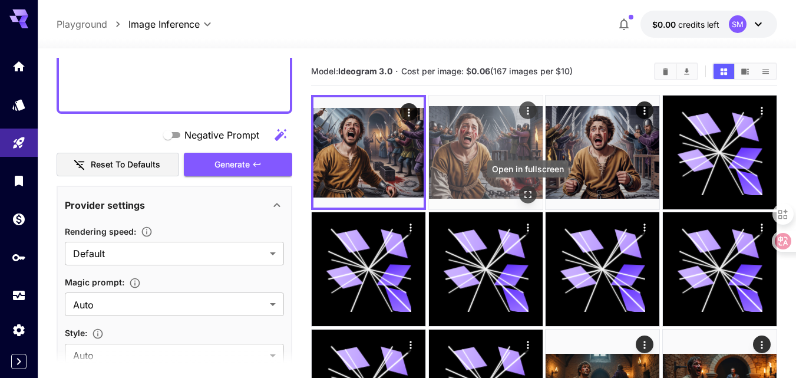
click at [531, 191] on icon "Open in fullscreen" at bounding box center [528, 195] width 12 height 12
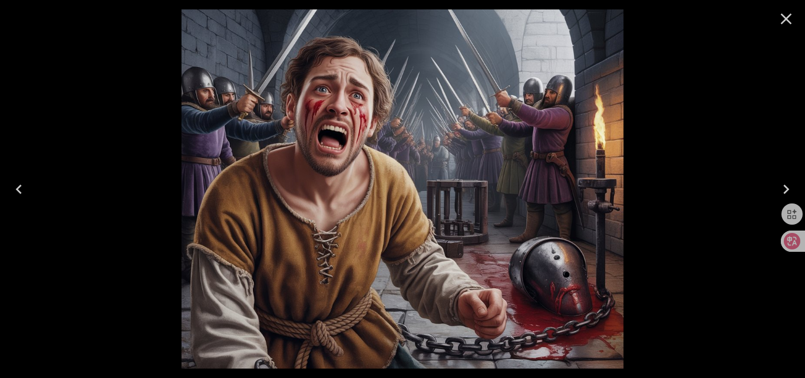
click at [781, 21] on icon "Close" at bounding box center [785, 18] width 19 height 19
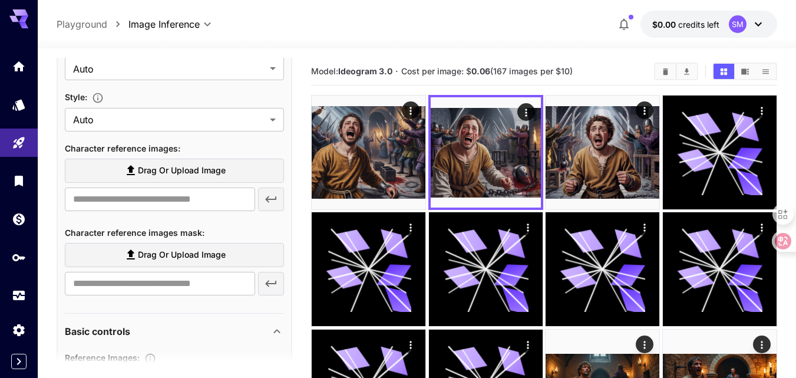
scroll to position [1011, 0]
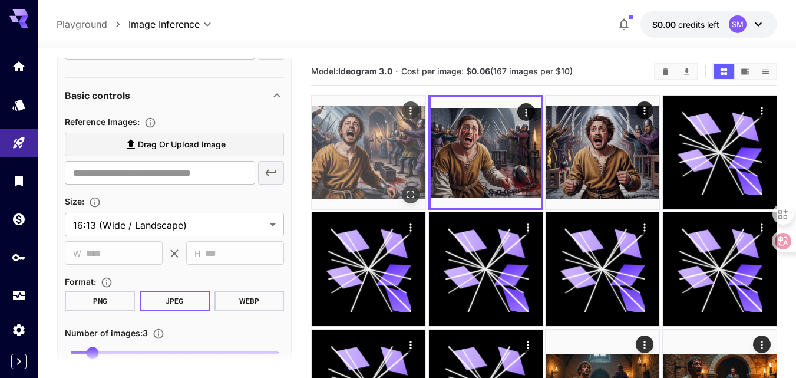
click at [411, 194] on icon "Open in fullscreen" at bounding box center [411, 195] width 12 height 12
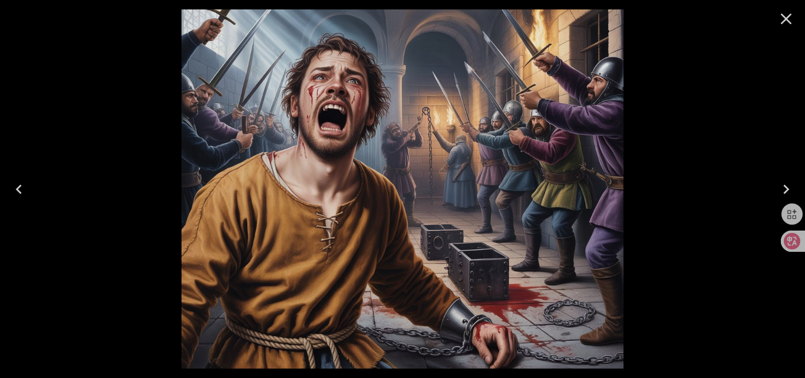
click at [785, 22] on icon "Close" at bounding box center [785, 18] width 19 height 19
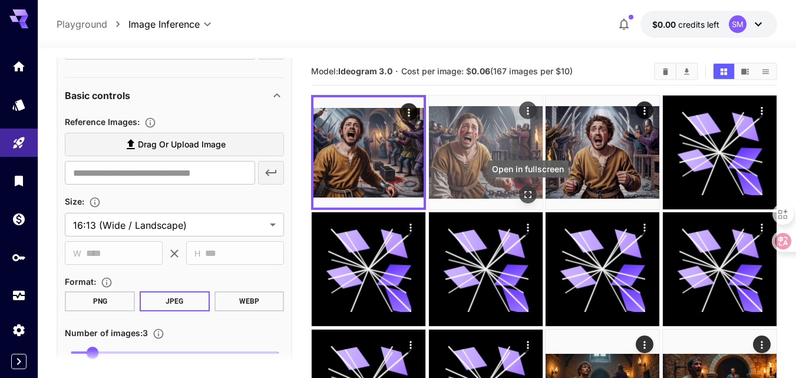
click at [525, 192] on icon "Open in fullscreen" at bounding box center [527, 194] width 7 height 7
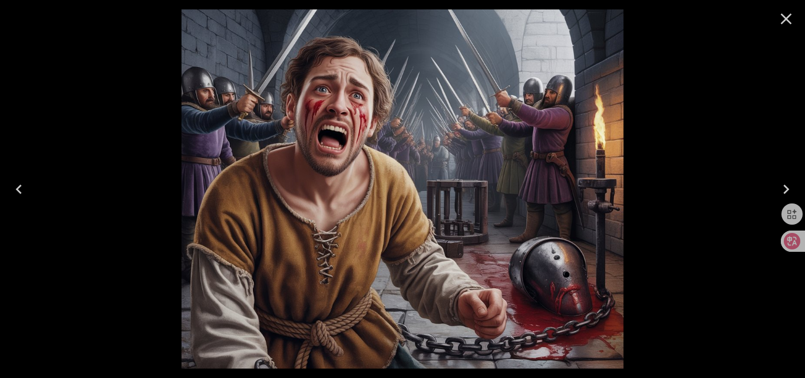
click at [786, 22] on icon "Close" at bounding box center [785, 18] width 19 height 19
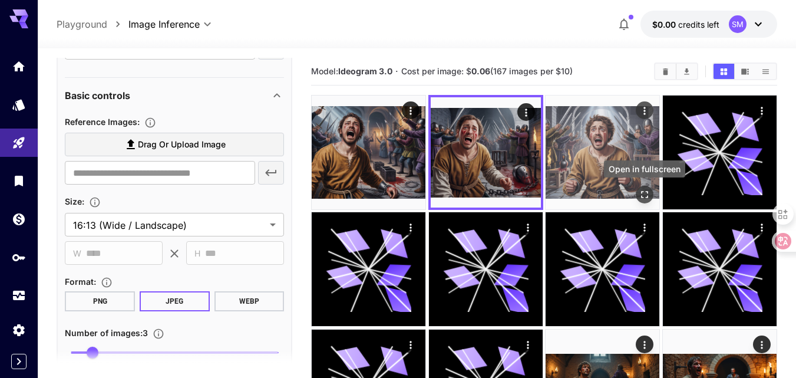
click at [649, 195] on icon "Open in fullscreen" at bounding box center [645, 195] width 12 height 12
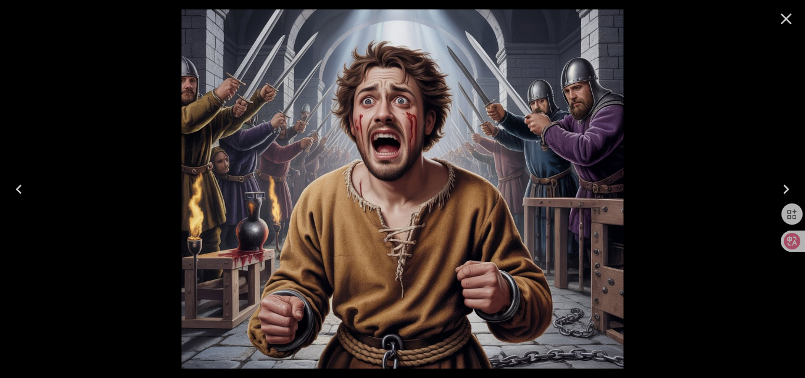
click at [782, 16] on icon "Close" at bounding box center [785, 18] width 19 height 19
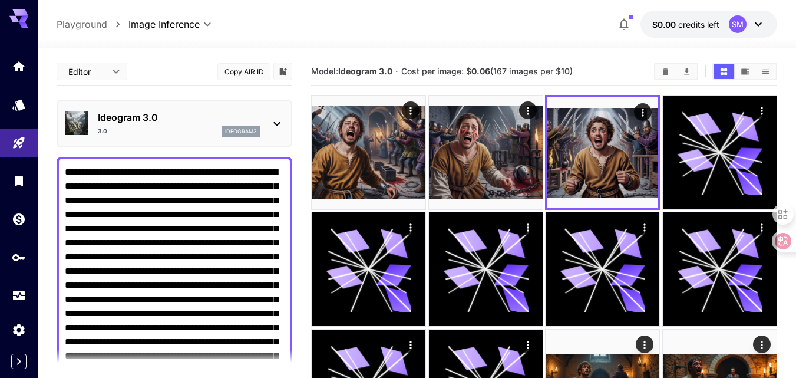
scroll to position [1011, 0]
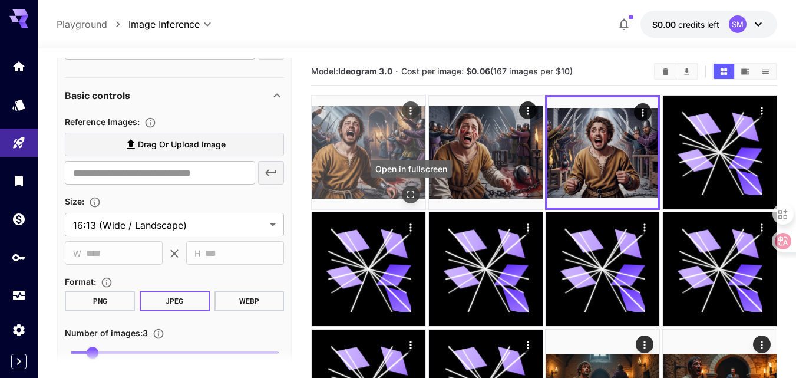
click at [411, 192] on icon "Open in fullscreen" at bounding box center [411, 195] width 12 height 12
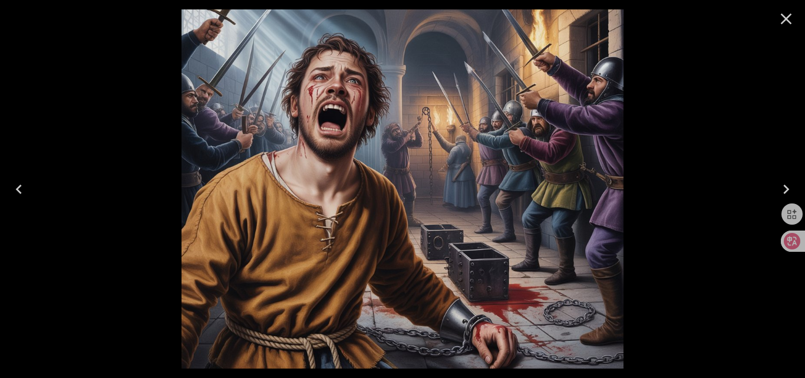
click at [789, 19] on icon "Close" at bounding box center [785, 18] width 19 height 19
